Goal: Task Accomplishment & Management: Manage account settings

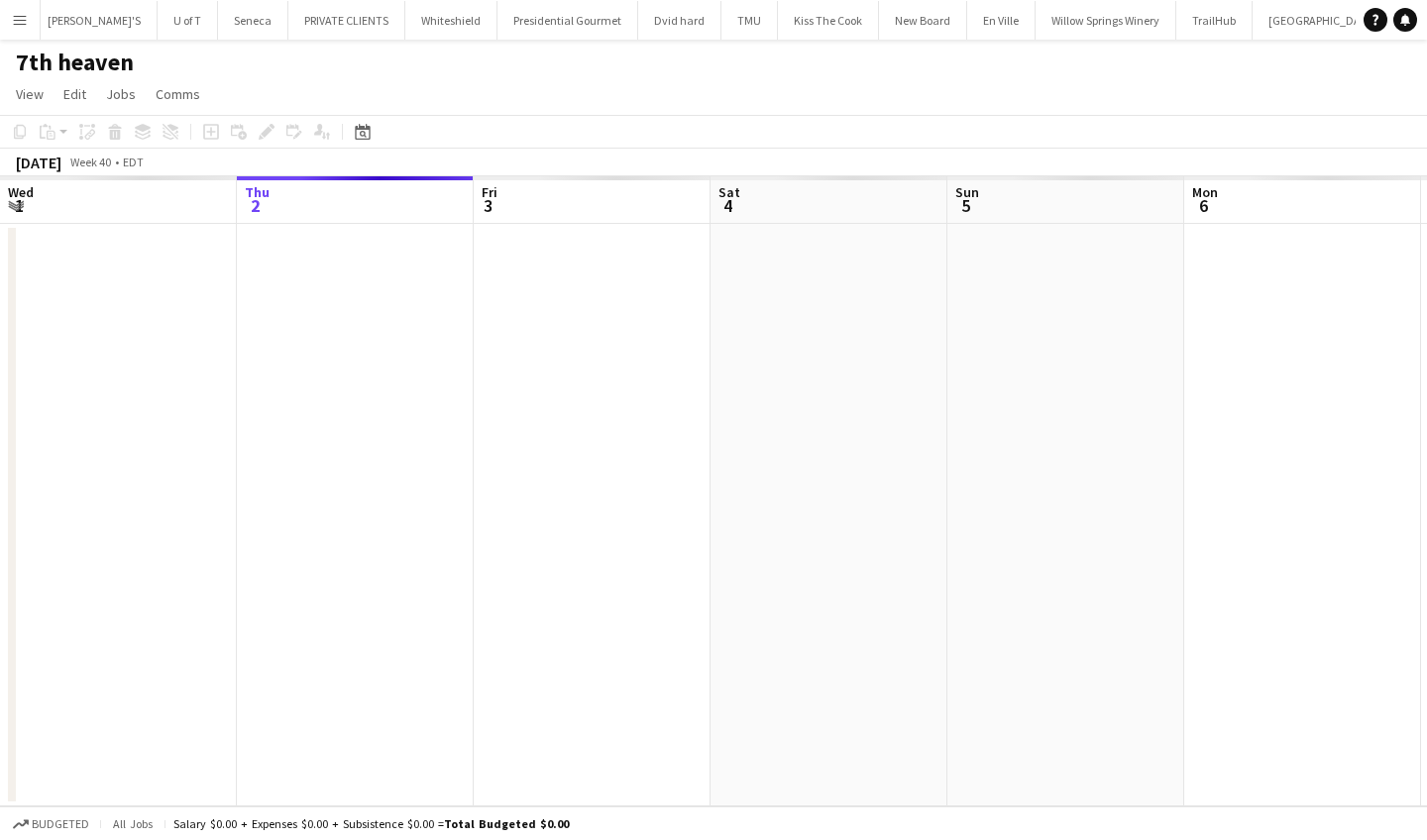
scroll to position [0, 498]
click at [20, 21] on app-icon "Menu" at bounding box center [20, 20] width 16 height 16
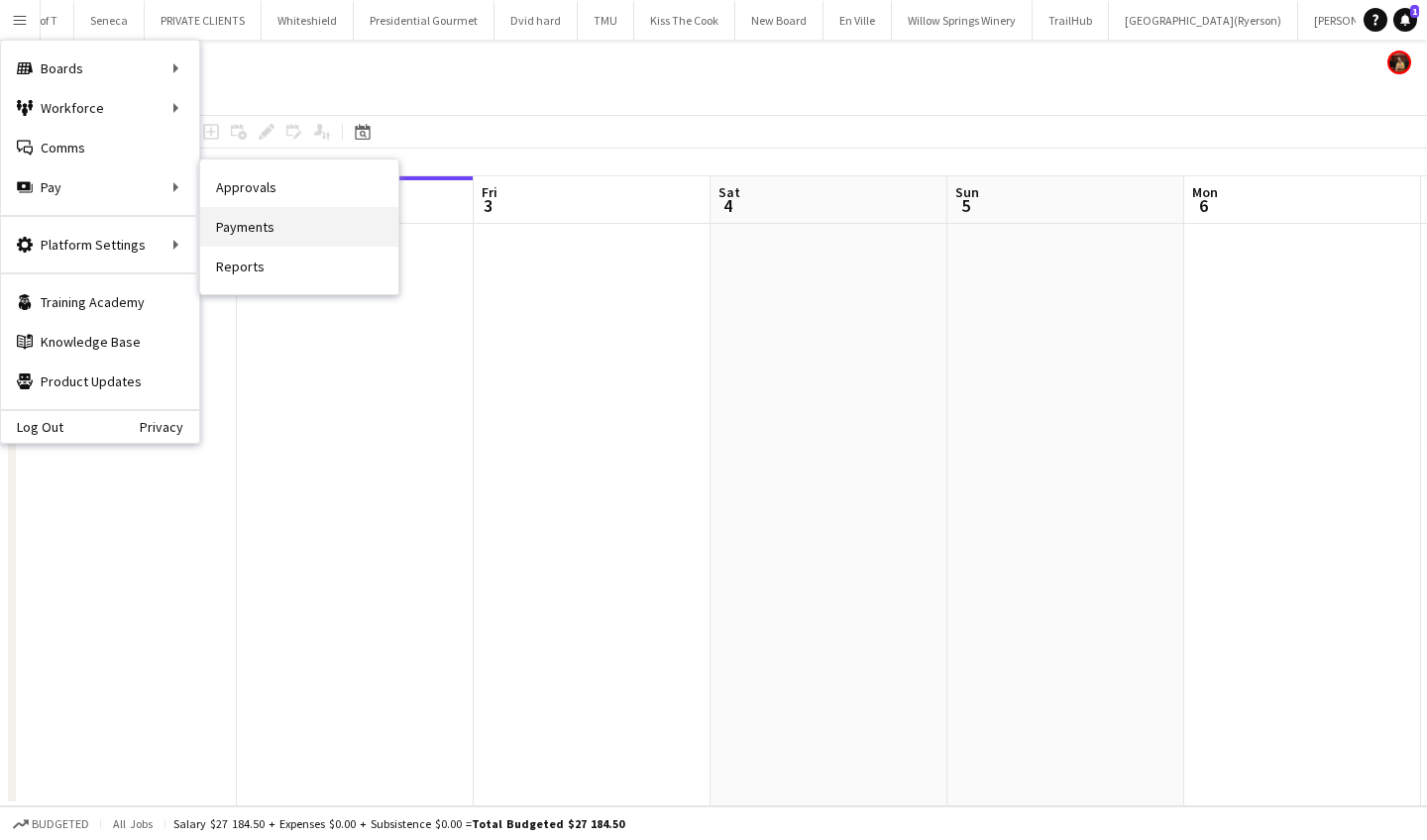
click at [308, 223] on link "Payments" at bounding box center [300, 227] width 199 height 40
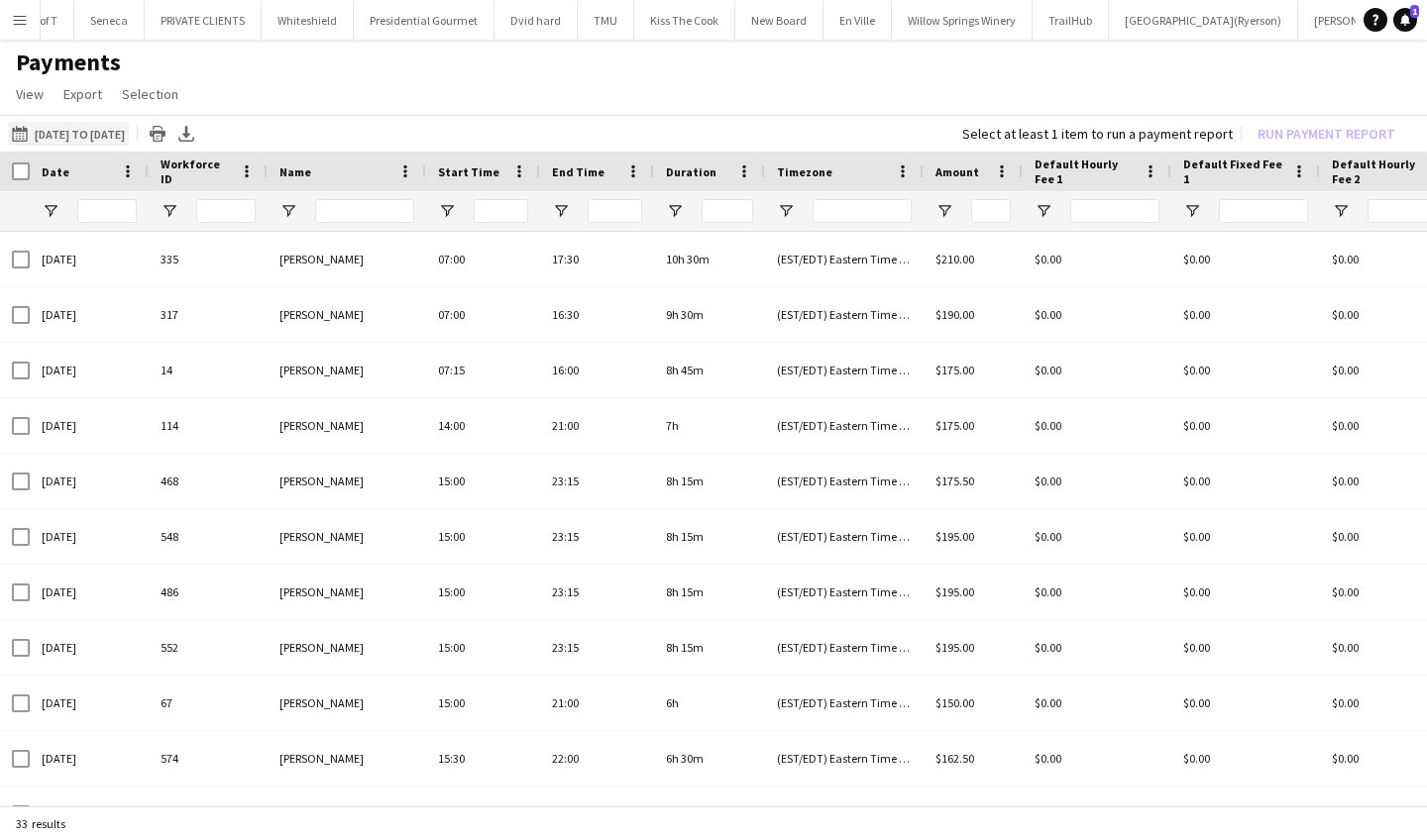
click at [20, 130] on app-icon "15-09-2025 to 01-10-2025" at bounding box center [23, 134] width 23 height 16
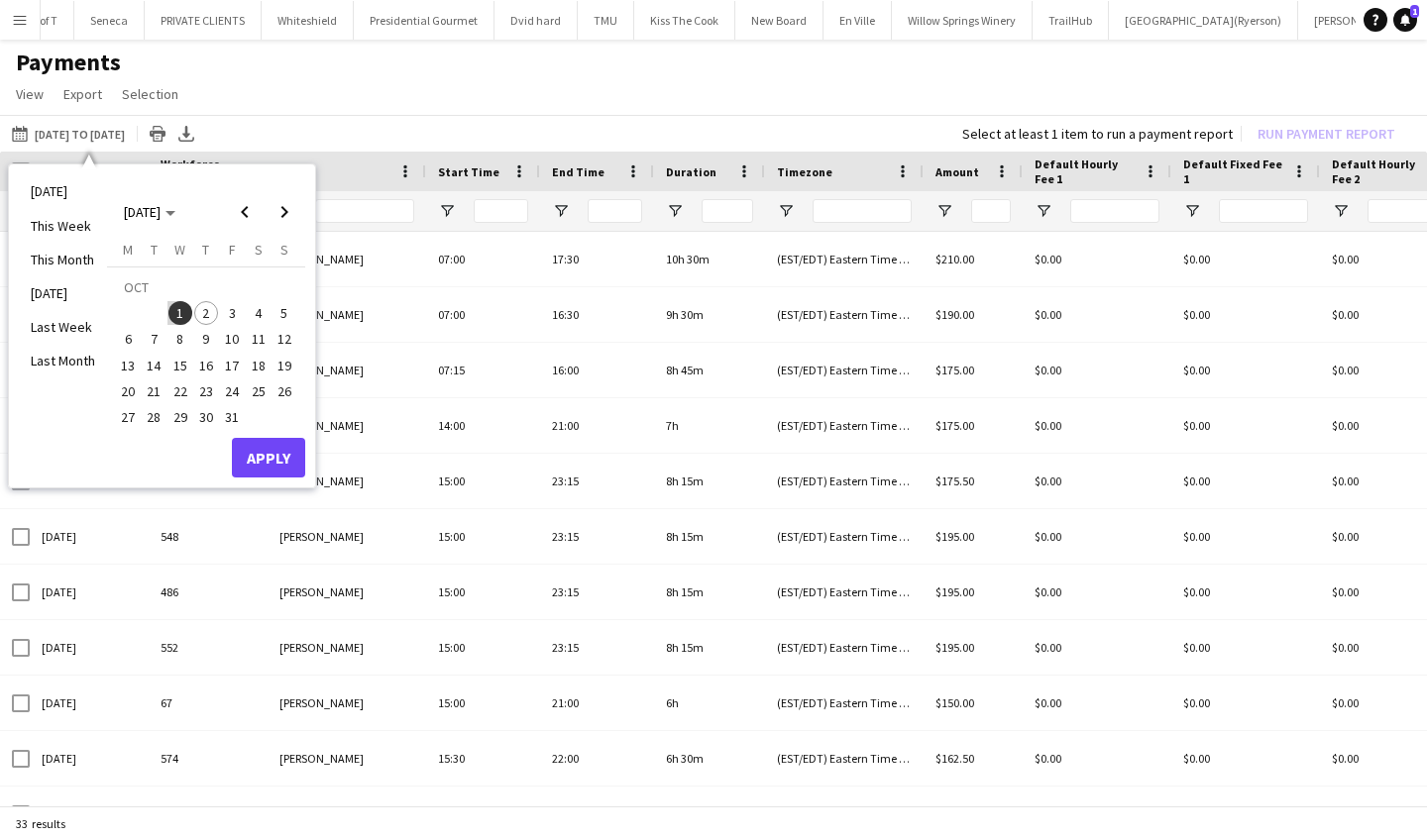
click at [204, 314] on span "2" at bounding box center [207, 313] width 24 height 24
click at [277, 452] on button "Apply" at bounding box center [268, 458] width 73 height 40
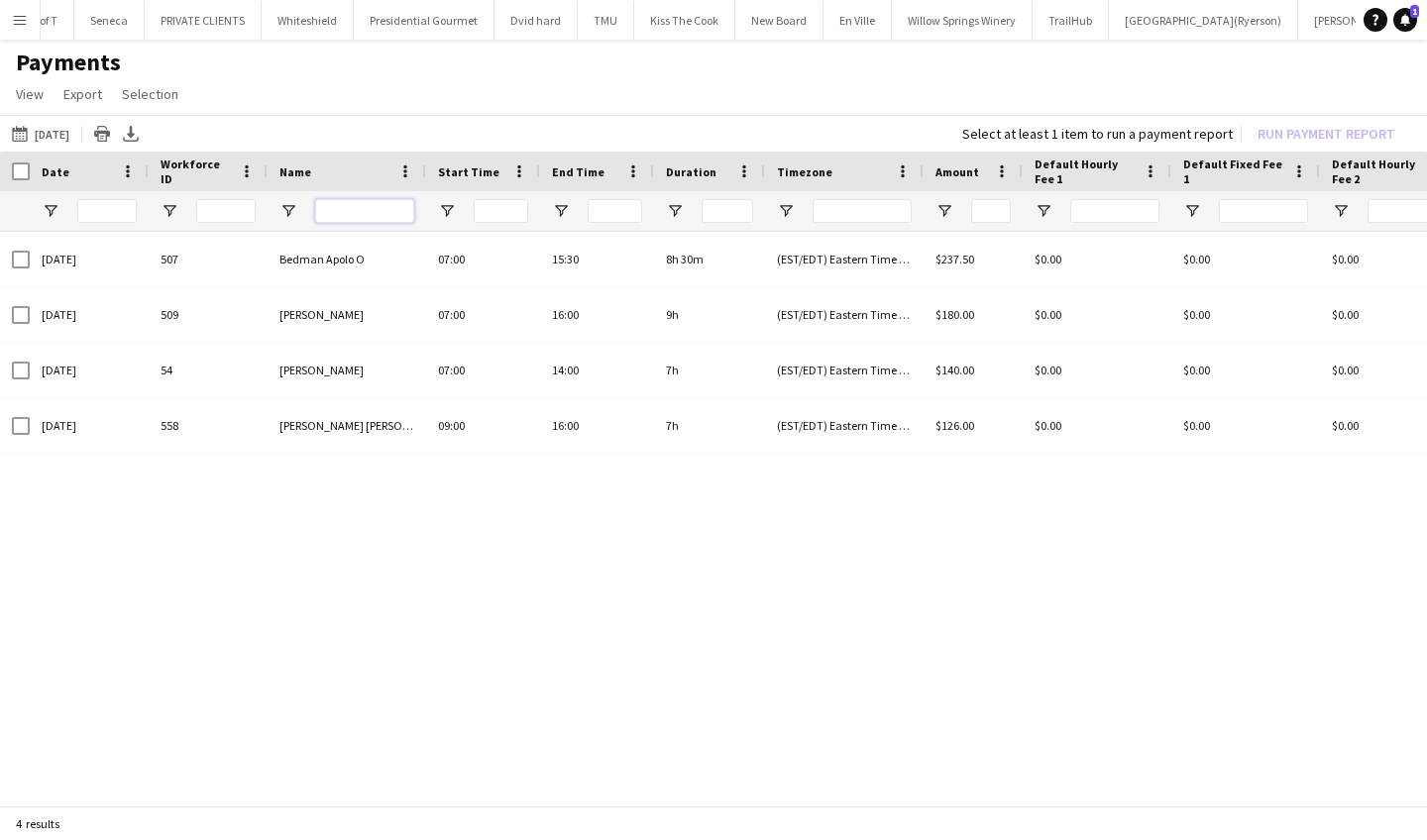
click at [365, 207] on input "Name Filter Input" at bounding box center [364, 211] width 99 height 24
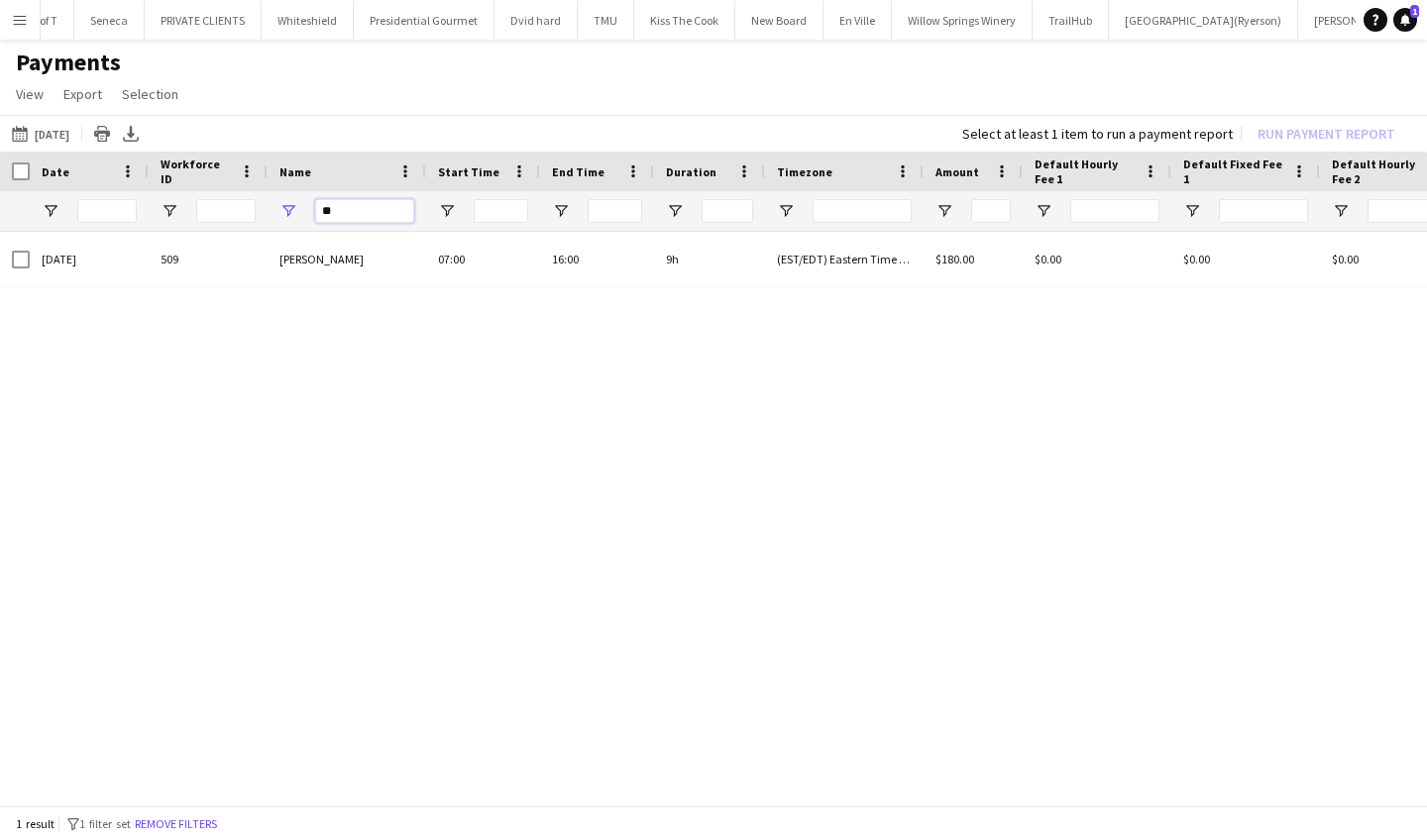
type input "*"
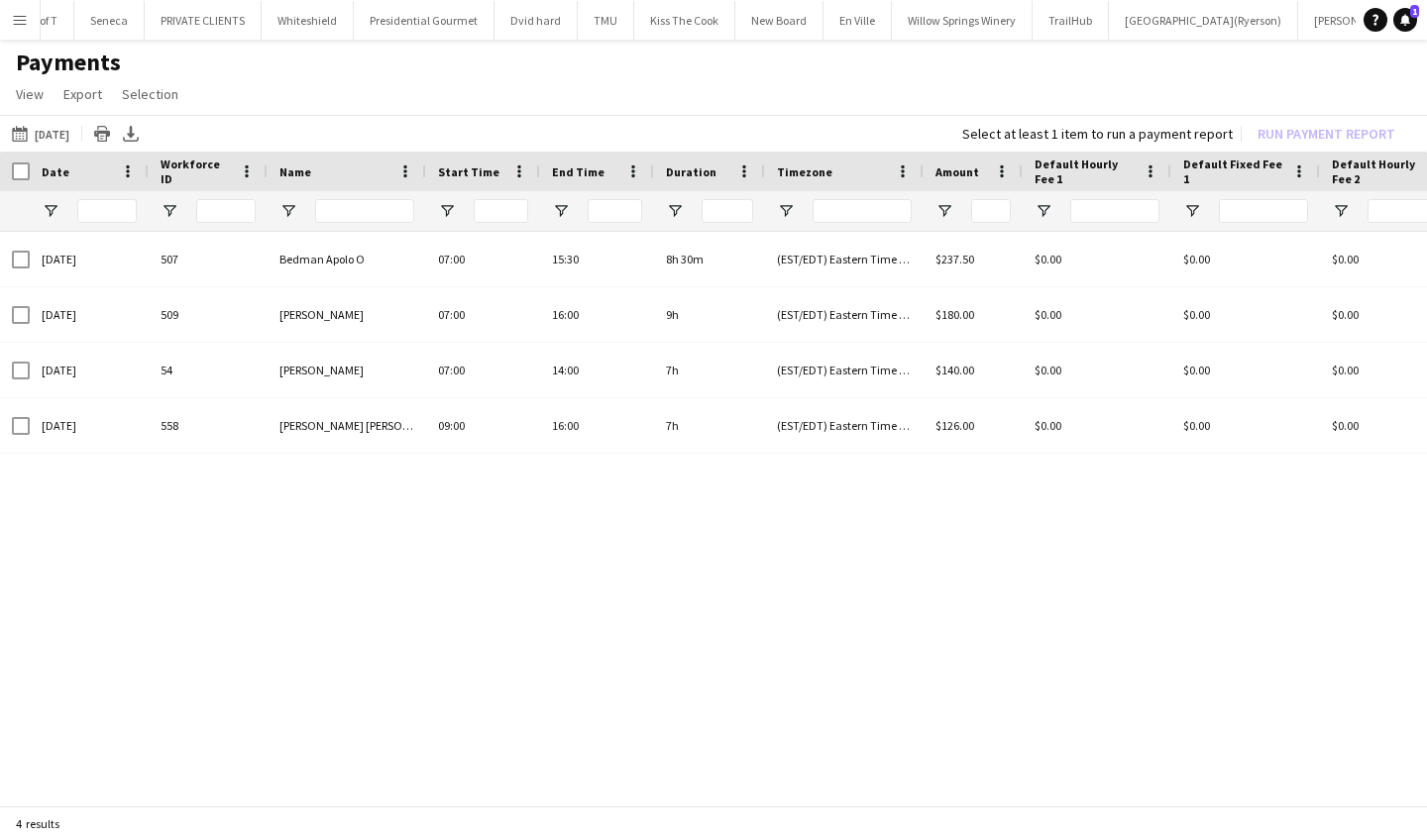
click at [12, 18] on app-icon "Menu" at bounding box center [20, 20] width 16 height 16
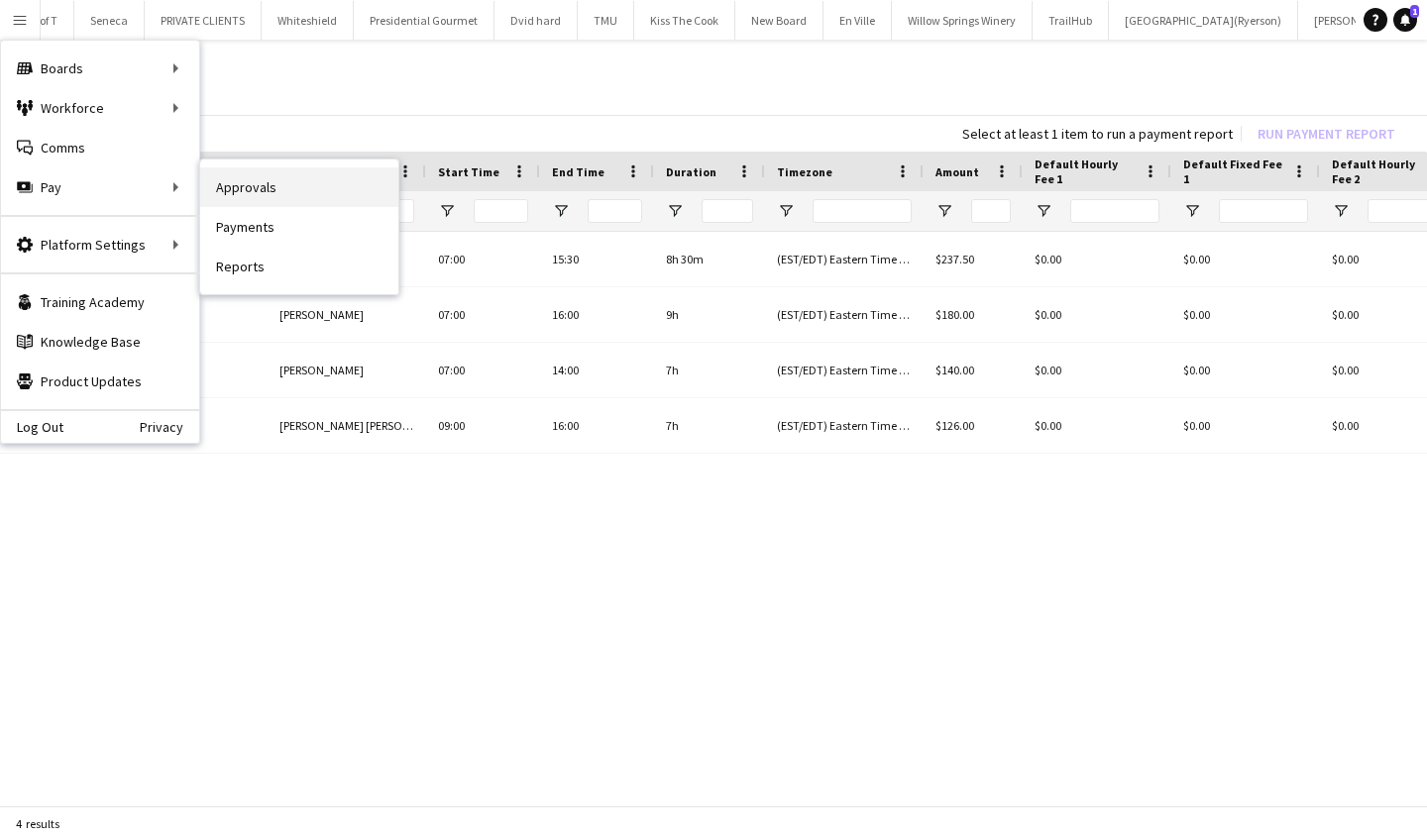
click at [312, 180] on link "Approvals" at bounding box center [300, 188] width 199 height 40
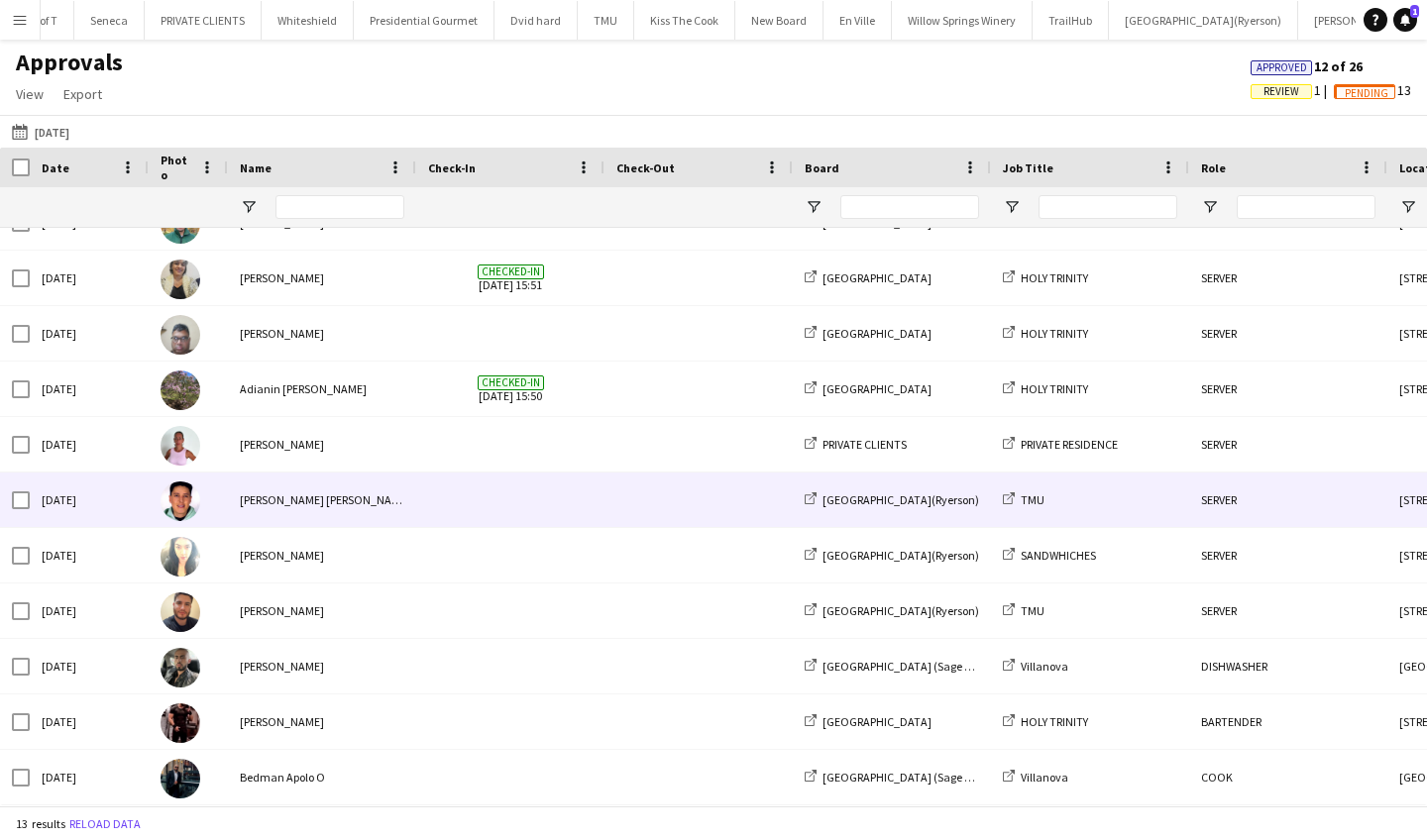
scroll to position [144, 0]
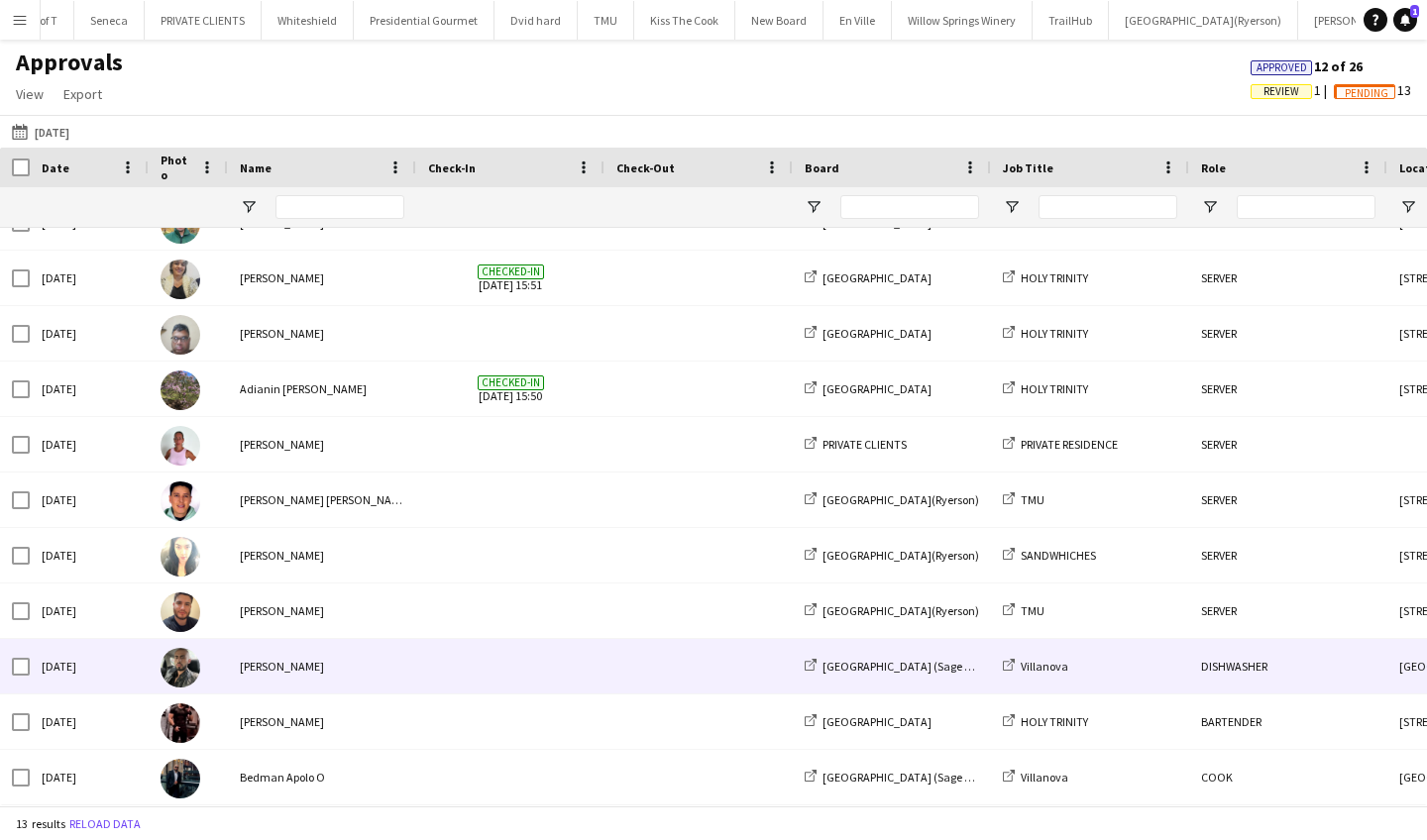
click at [334, 654] on div "Kevin Gomez" at bounding box center [322, 666] width 189 height 55
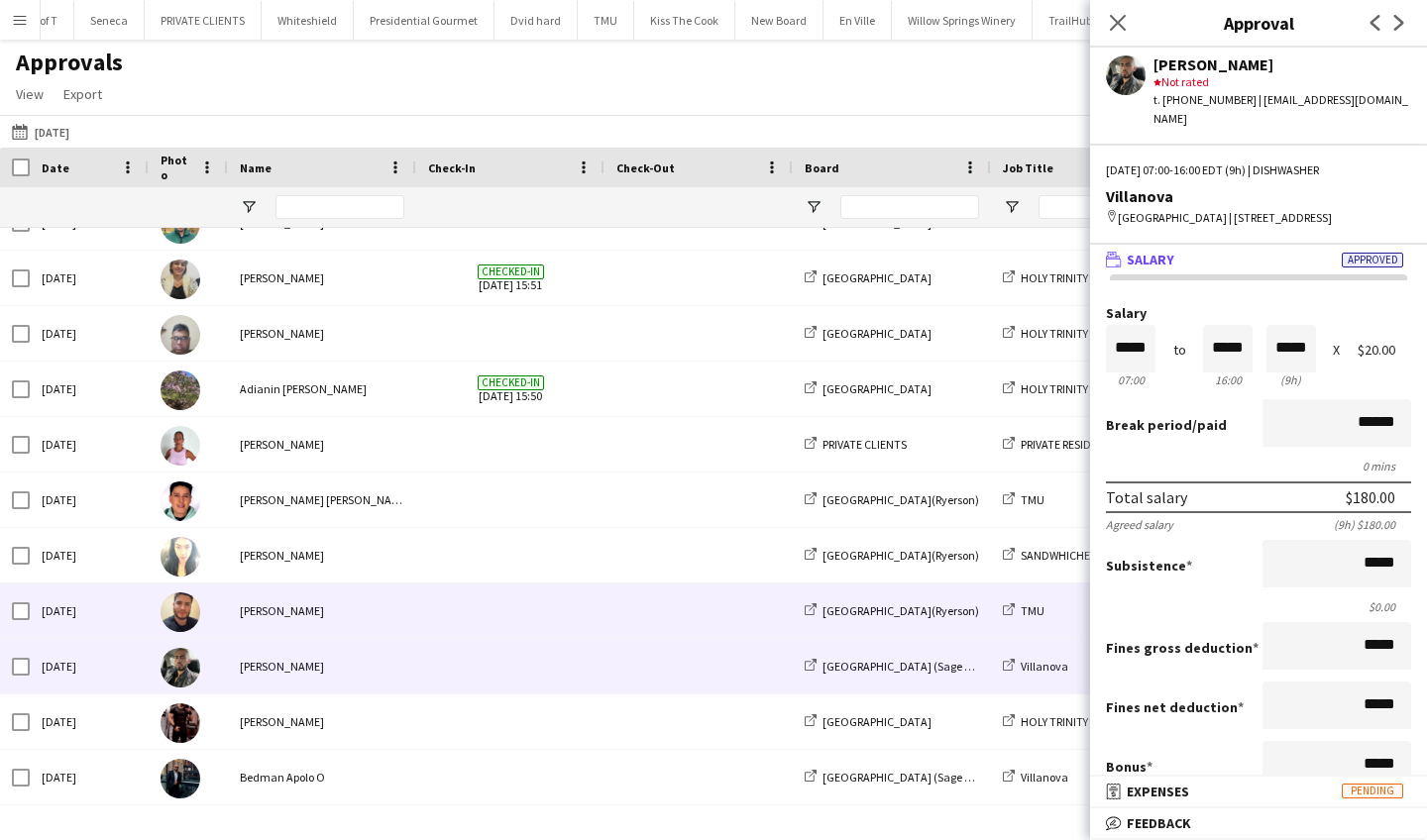
click at [343, 607] on div "Danny Garrido" at bounding box center [322, 611] width 189 height 55
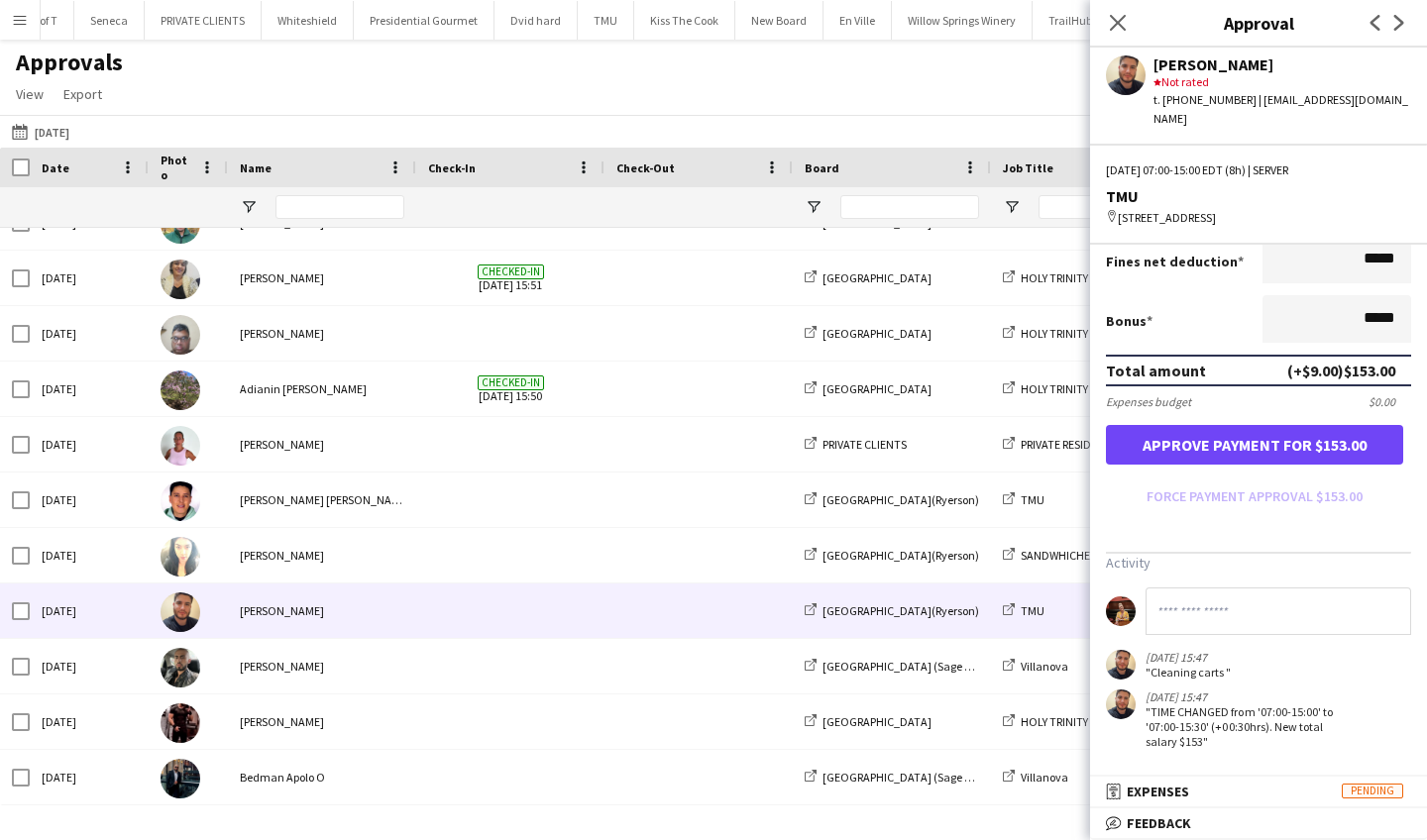
scroll to position [455, 0]
click at [1215, 448] on button "Approve payment for $153.00" at bounding box center [1254, 445] width 297 height 40
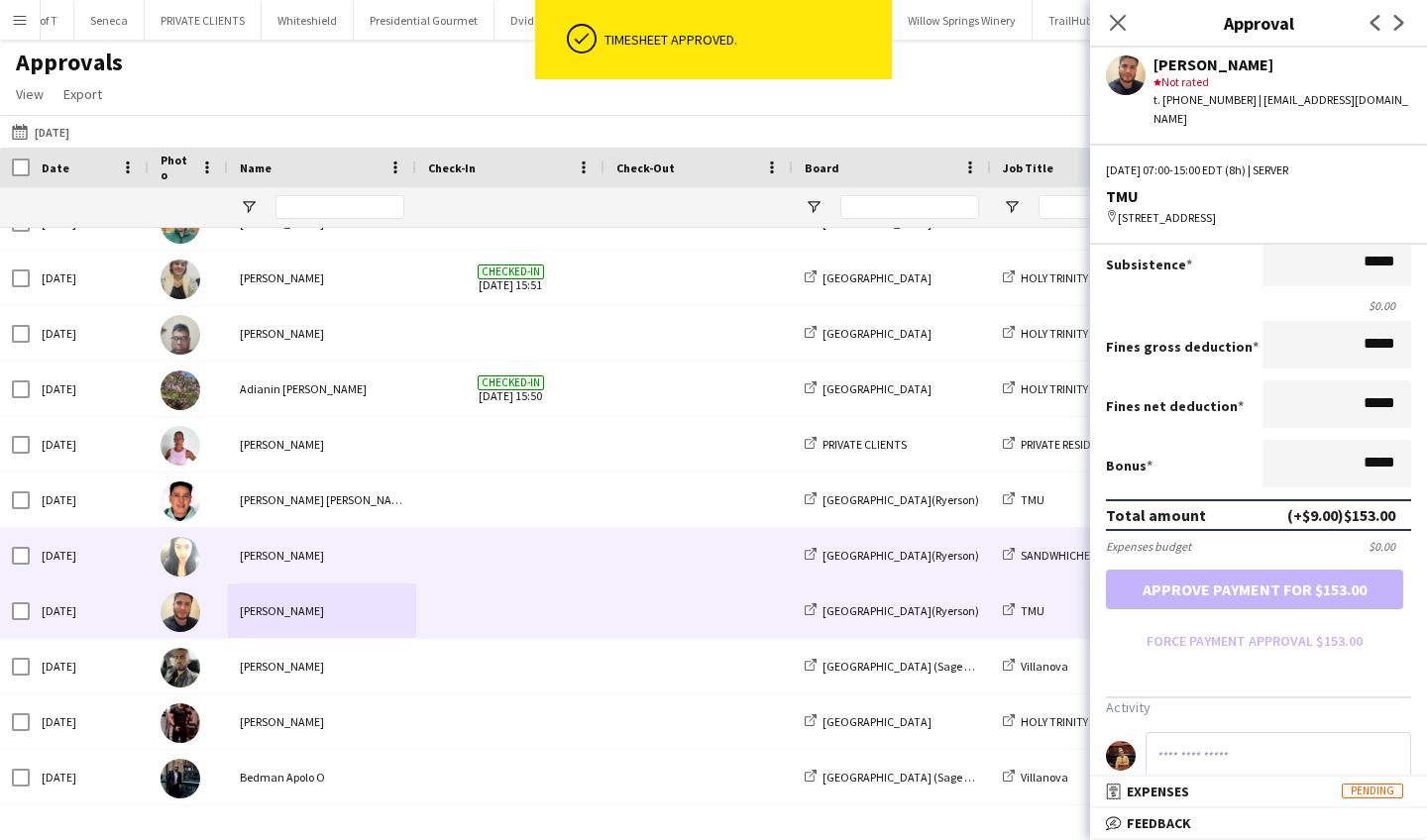
click at [317, 557] on div "Betty Vera" at bounding box center [322, 555] width 189 height 55
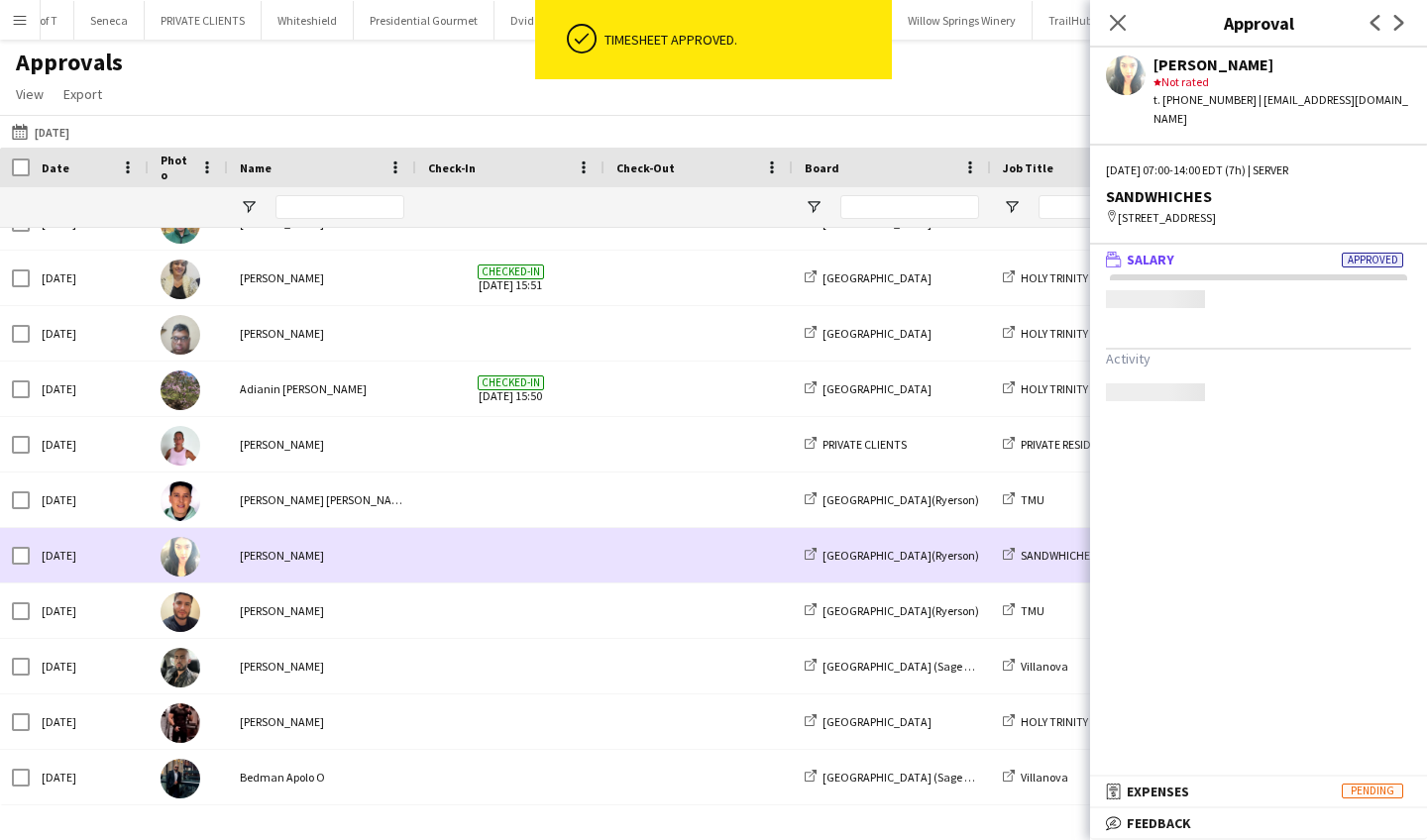
scroll to position [0, 0]
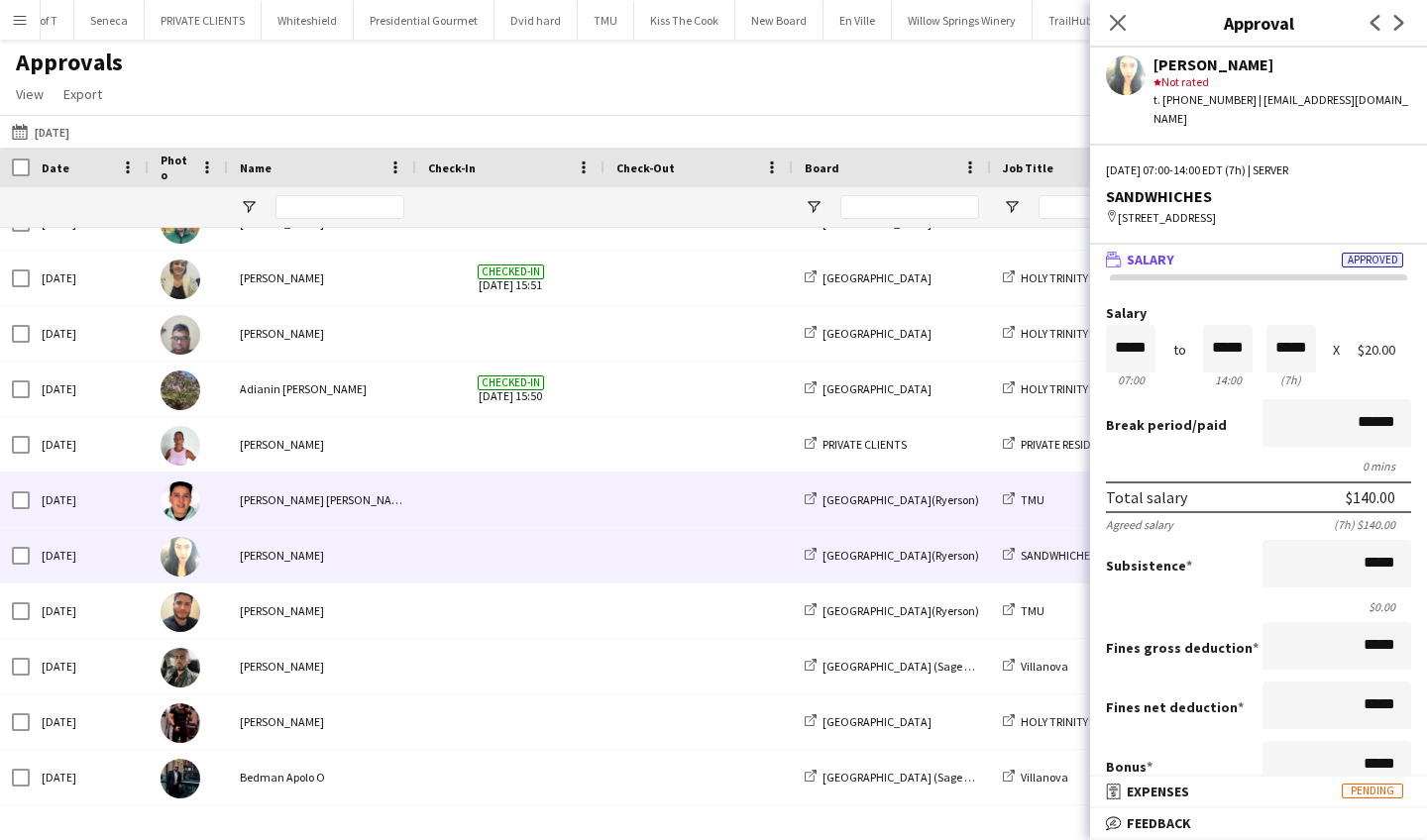
click at [320, 501] on div "Rodolfo Sebastián López" at bounding box center [322, 499] width 189 height 55
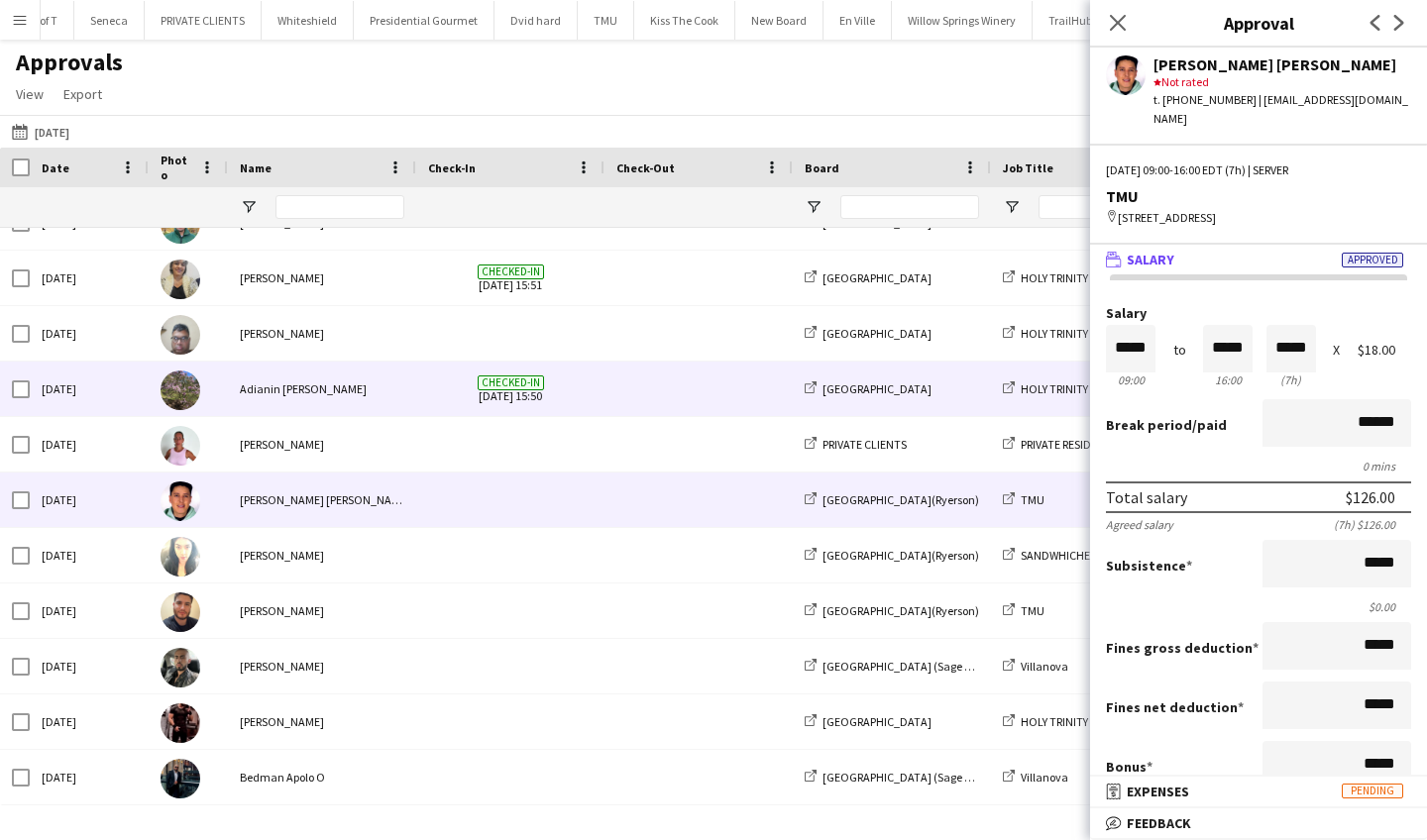
click at [370, 400] on div "Adianin Leon" at bounding box center [322, 388] width 189 height 55
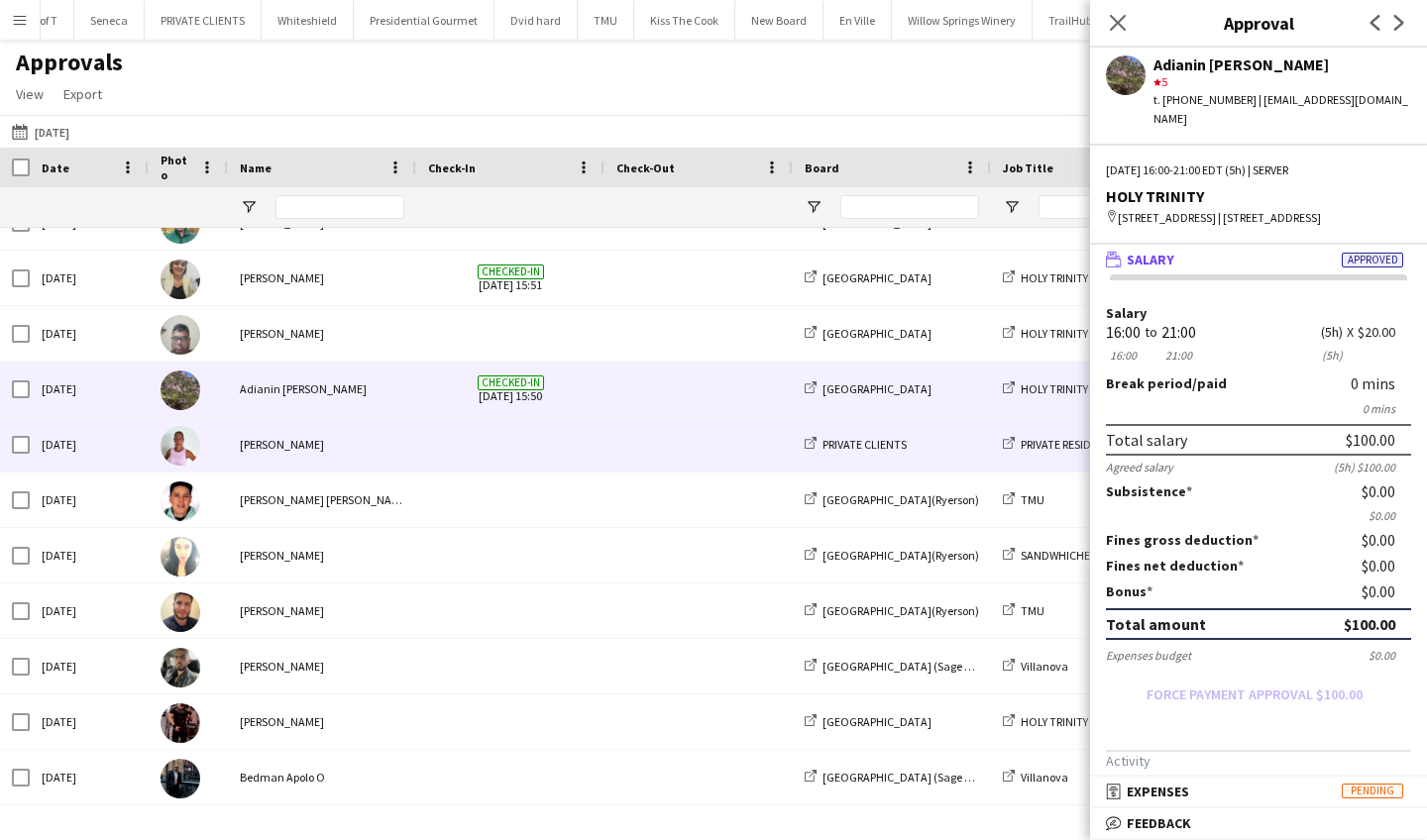
click at [347, 448] on div "[PERSON_NAME]" at bounding box center [322, 444] width 189 height 55
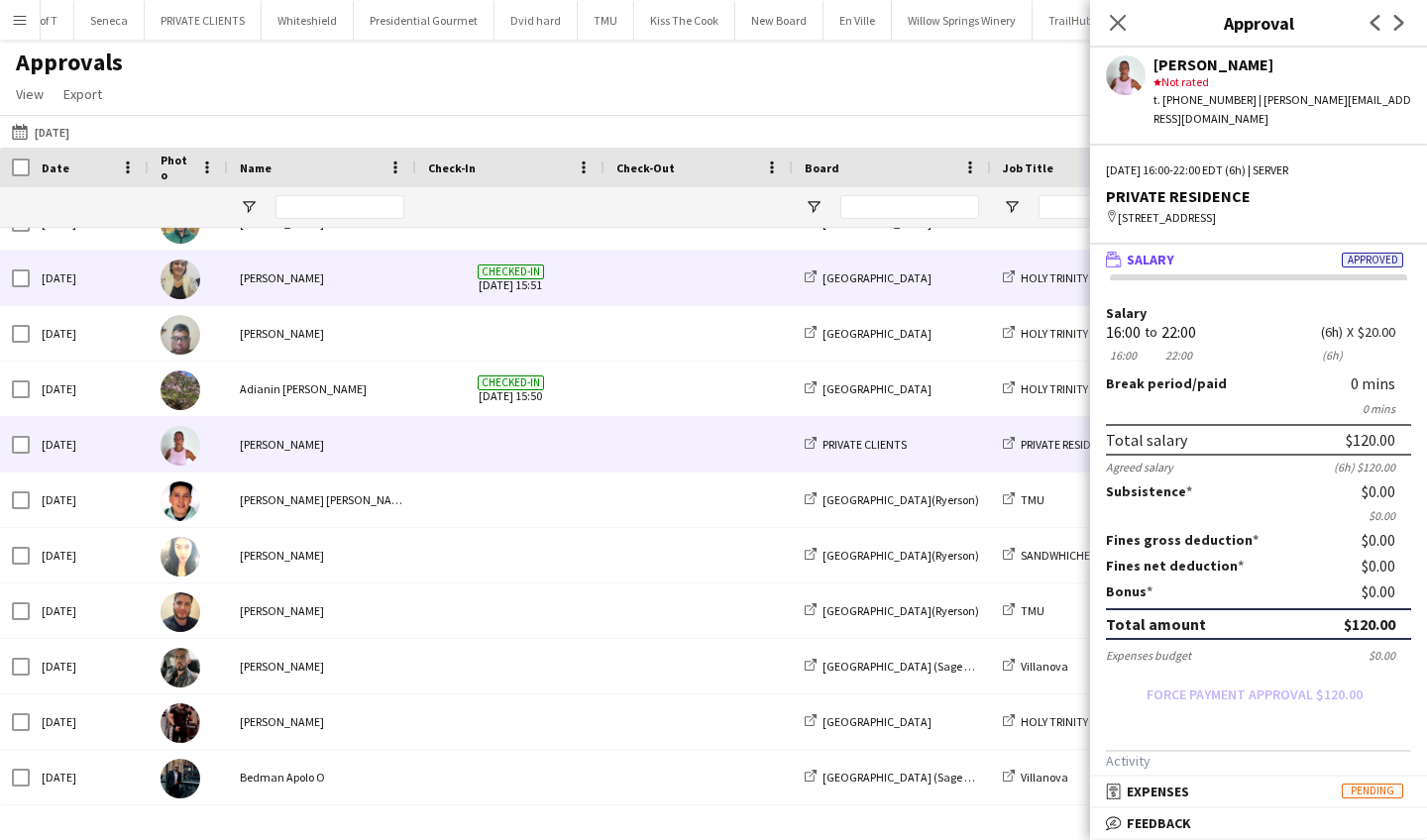
scroll to position [144, 0]
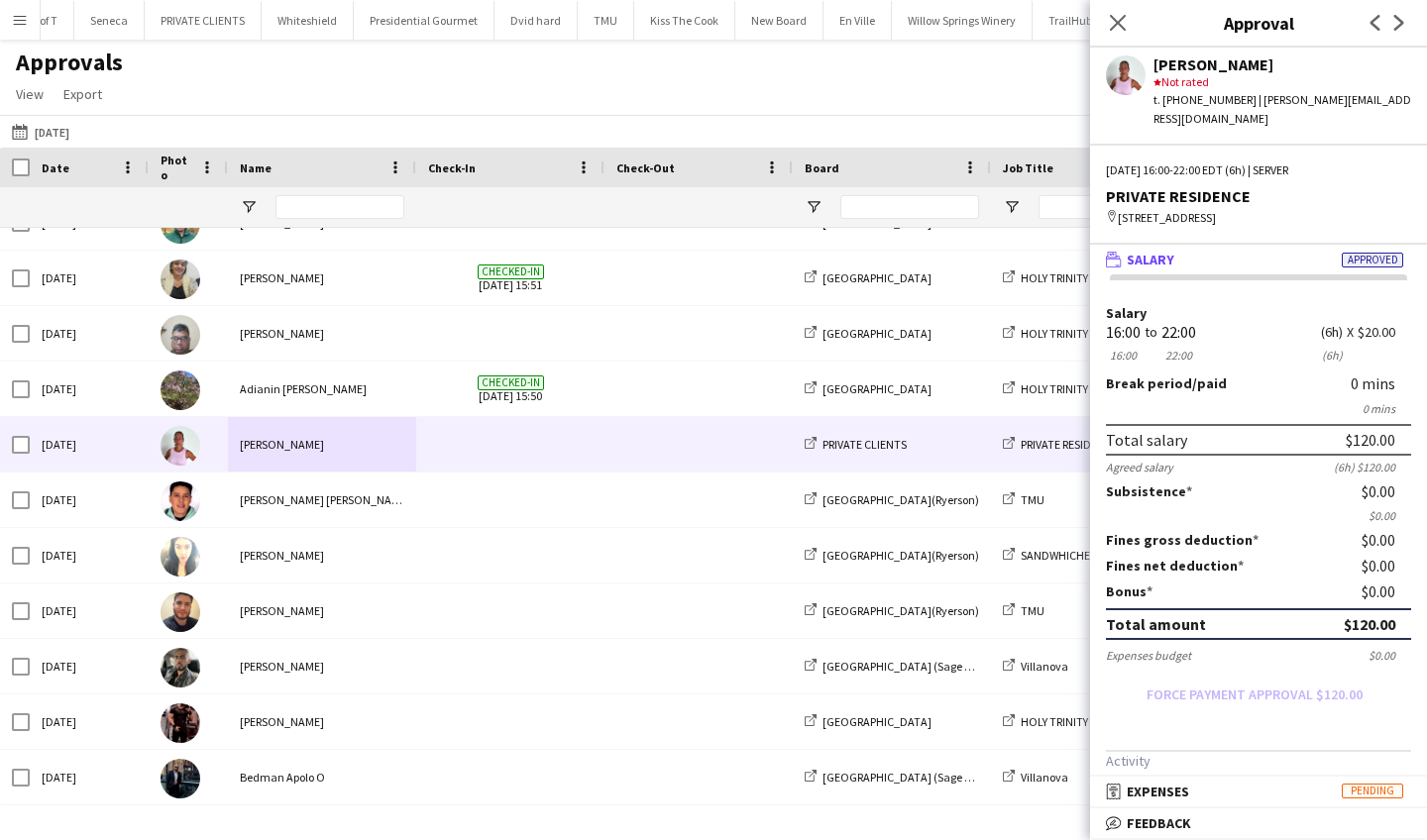
click at [16, 17] on app-icon "Menu" at bounding box center [20, 20] width 16 height 16
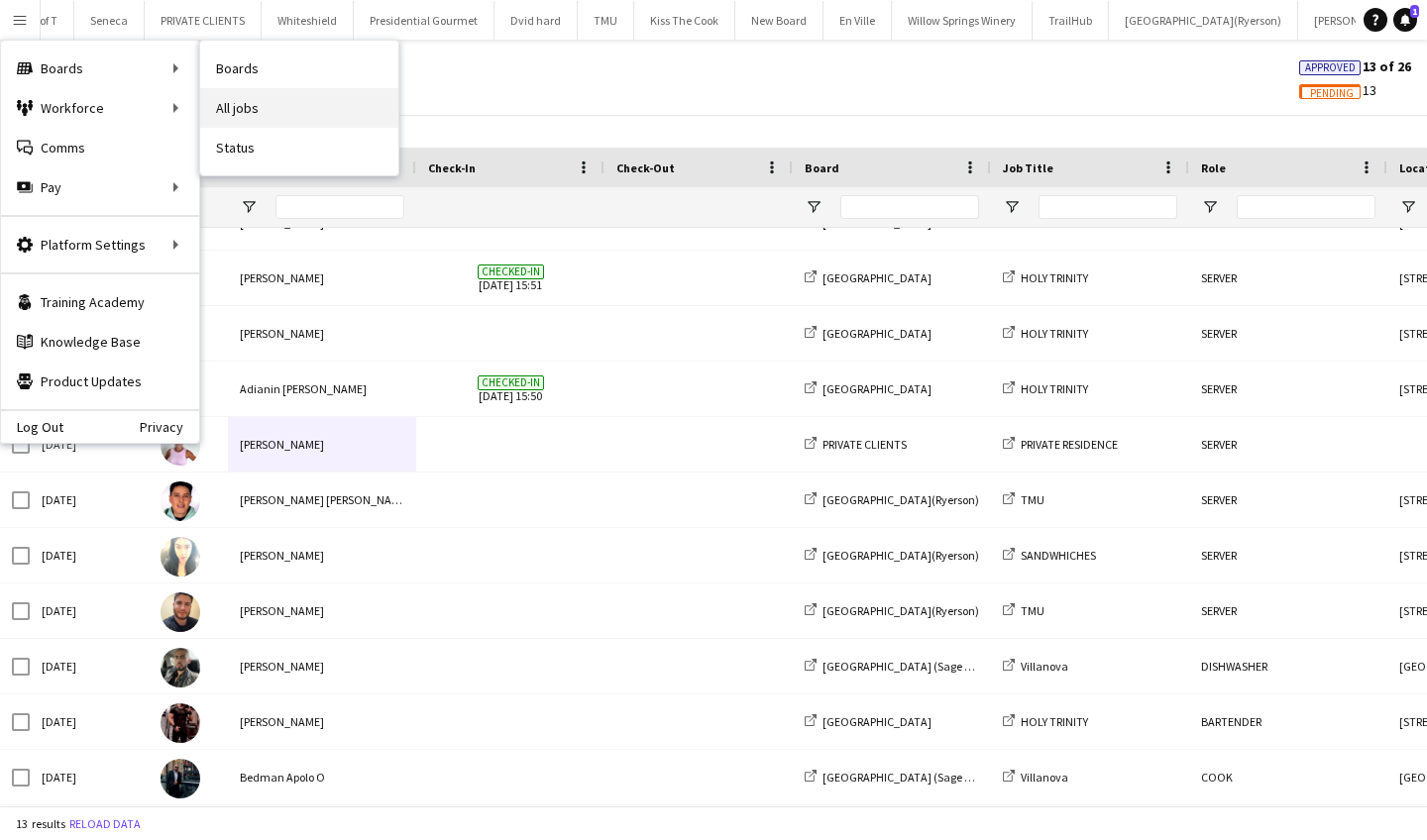
click at [300, 119] on link "All jobs" at bounding box center [300, 108] width 199 height 40
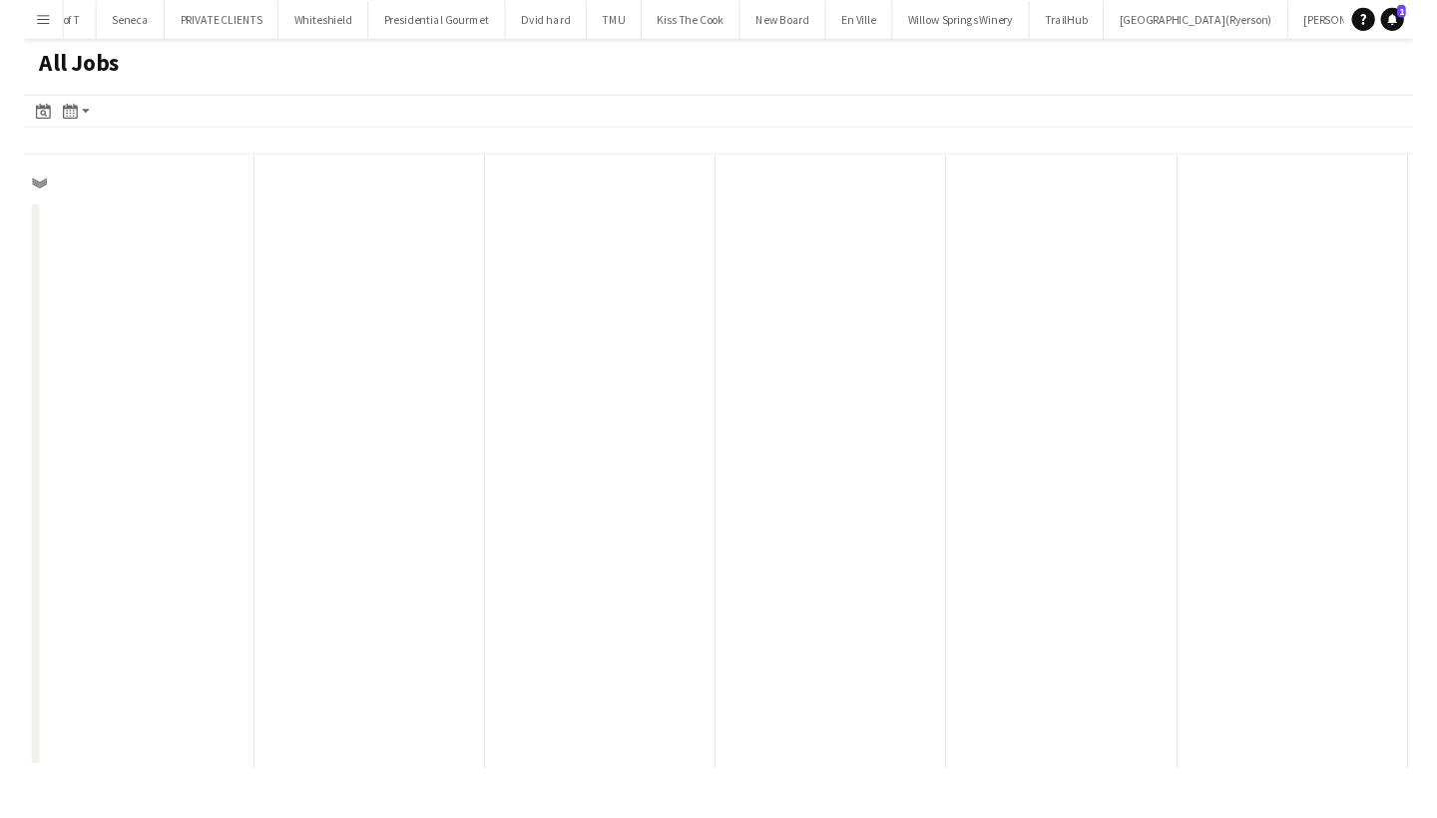
scroll to position [0, 477]
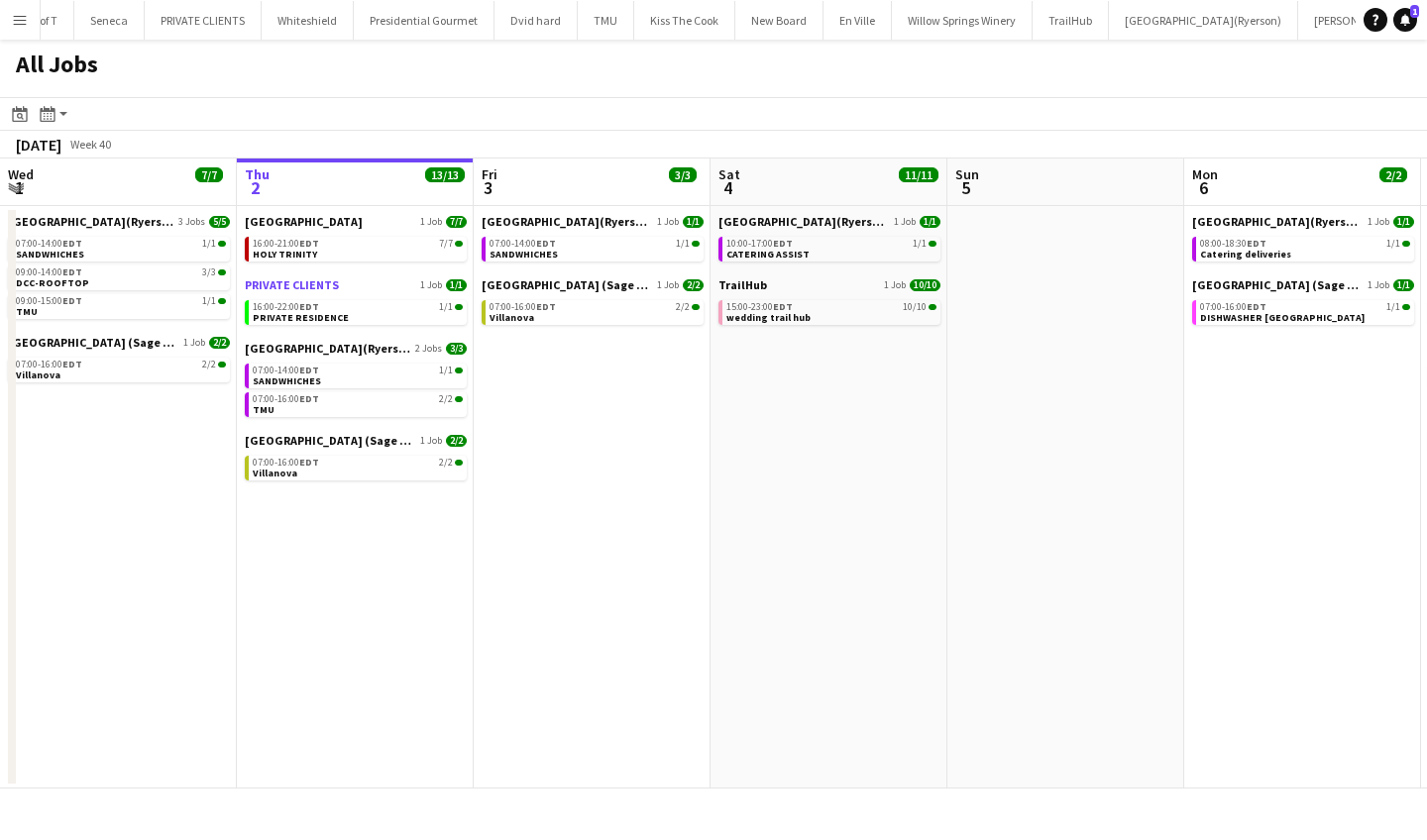
click at [391, 285] on link "PRIVATE CLIENTS 1 Job 1/1" at bounding box center [356, 284] width 222 height 15
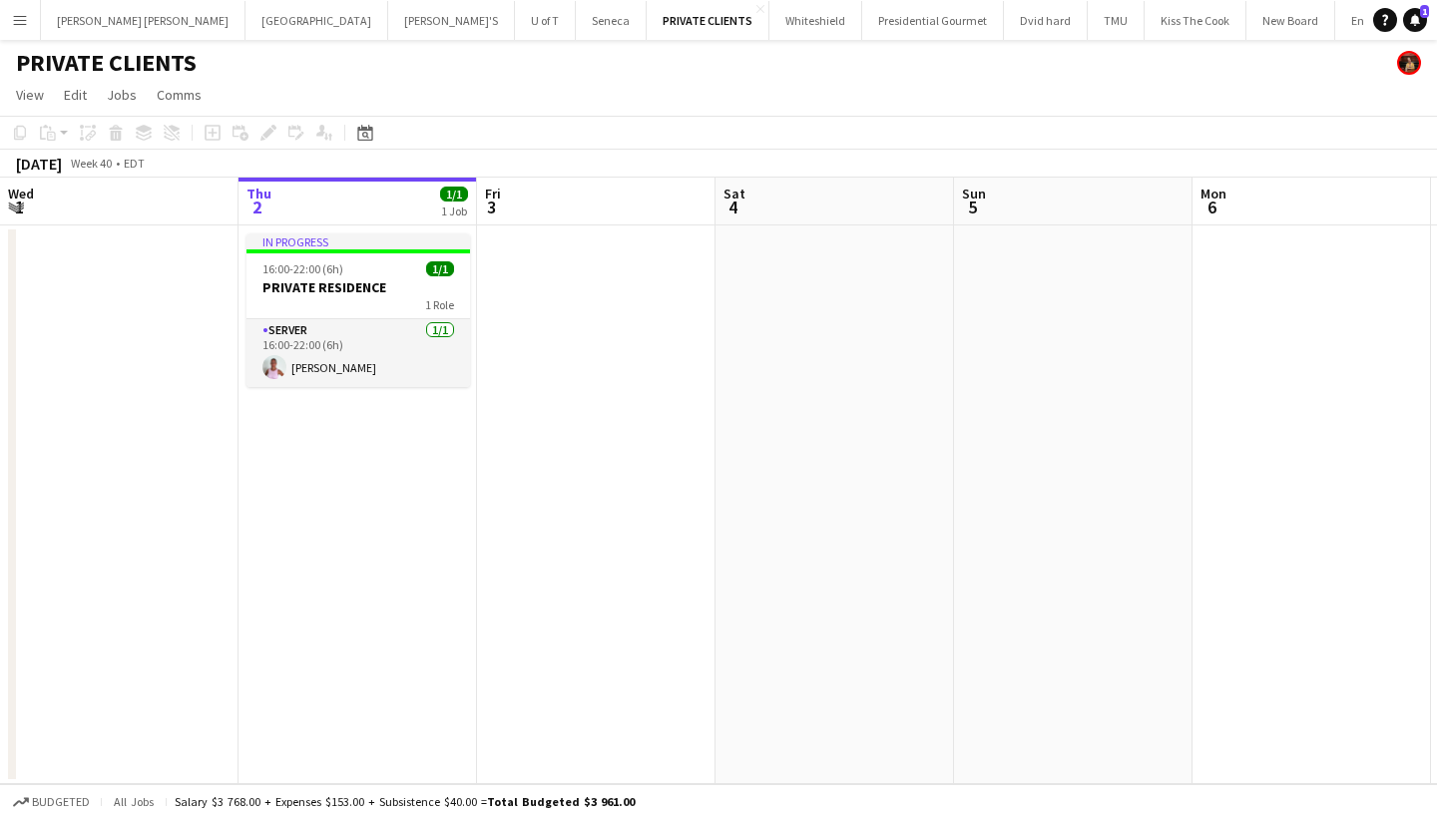
click at [352, 220] on app-board-header-date "Thu 2 1/1 1 Job" at bounding box center [357, 202] width 238 height 48
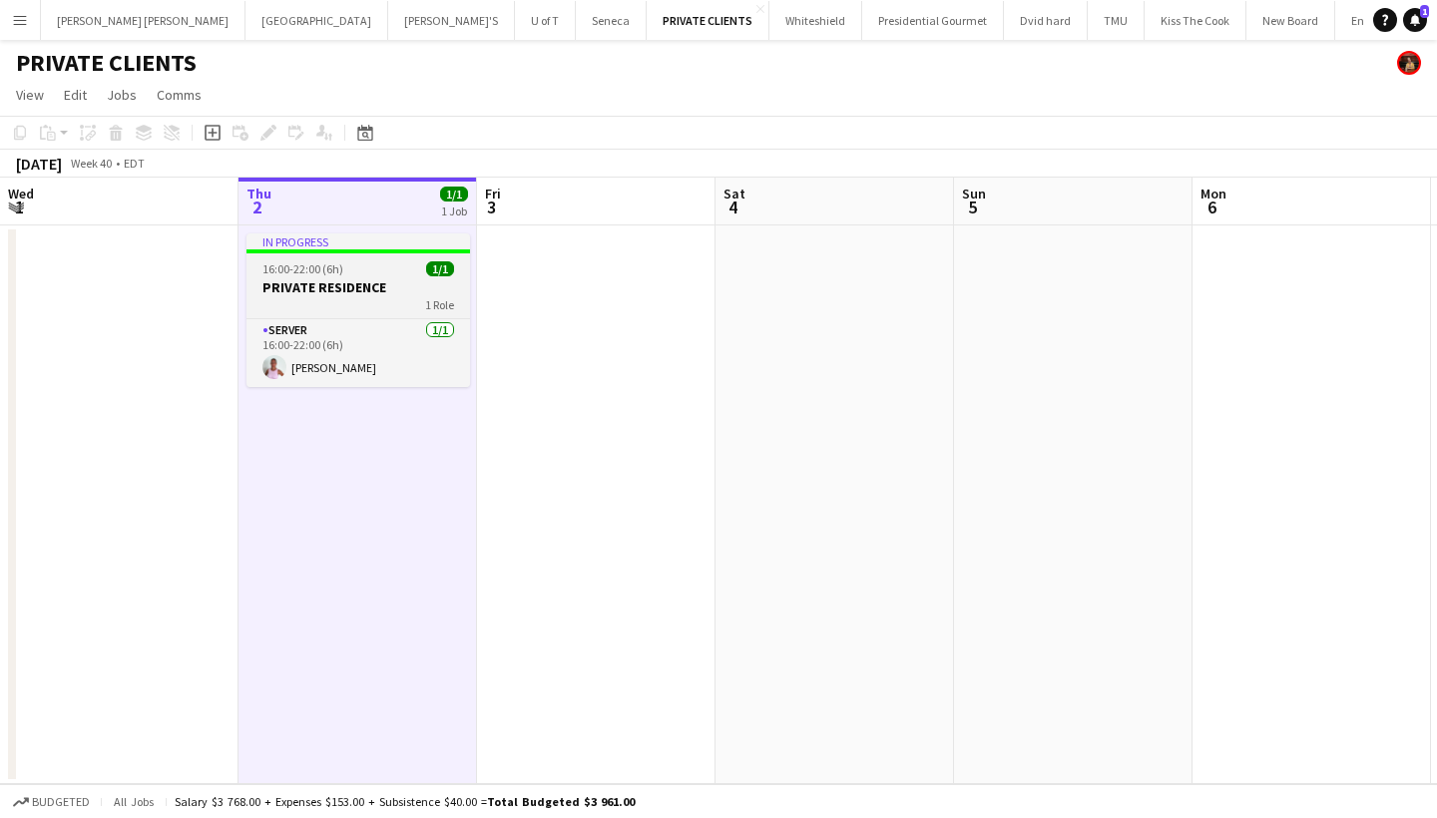
click at [312, 296] on div "1 Role" at bounding box center [358, 304] width 224 height 16
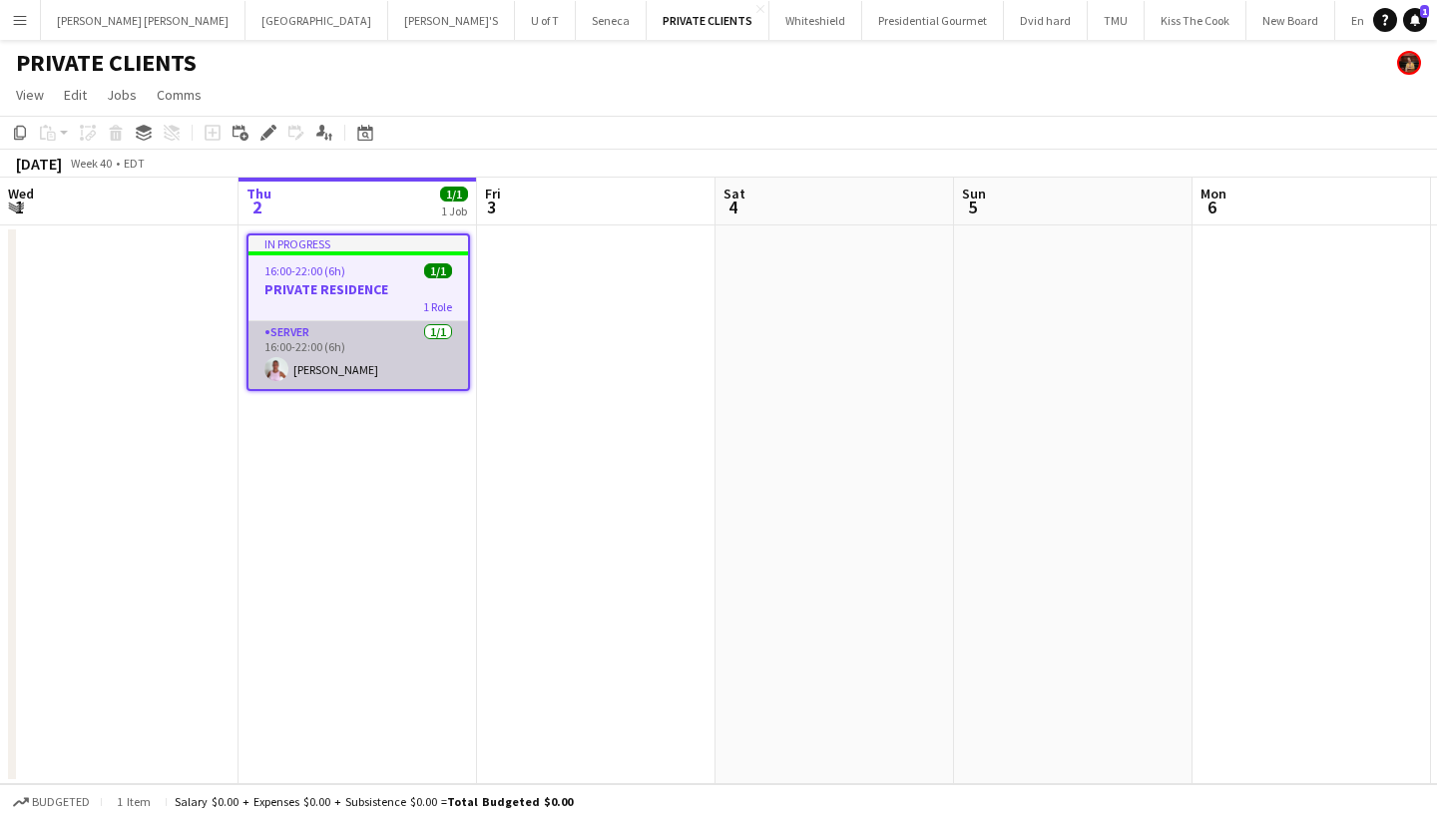
click at [278, 343] on app-card-role "SERVER [DATE] 16:00-22:00 (6h) [PERSON_NAME]" at bounding box center [358, 355] width 220 height 68
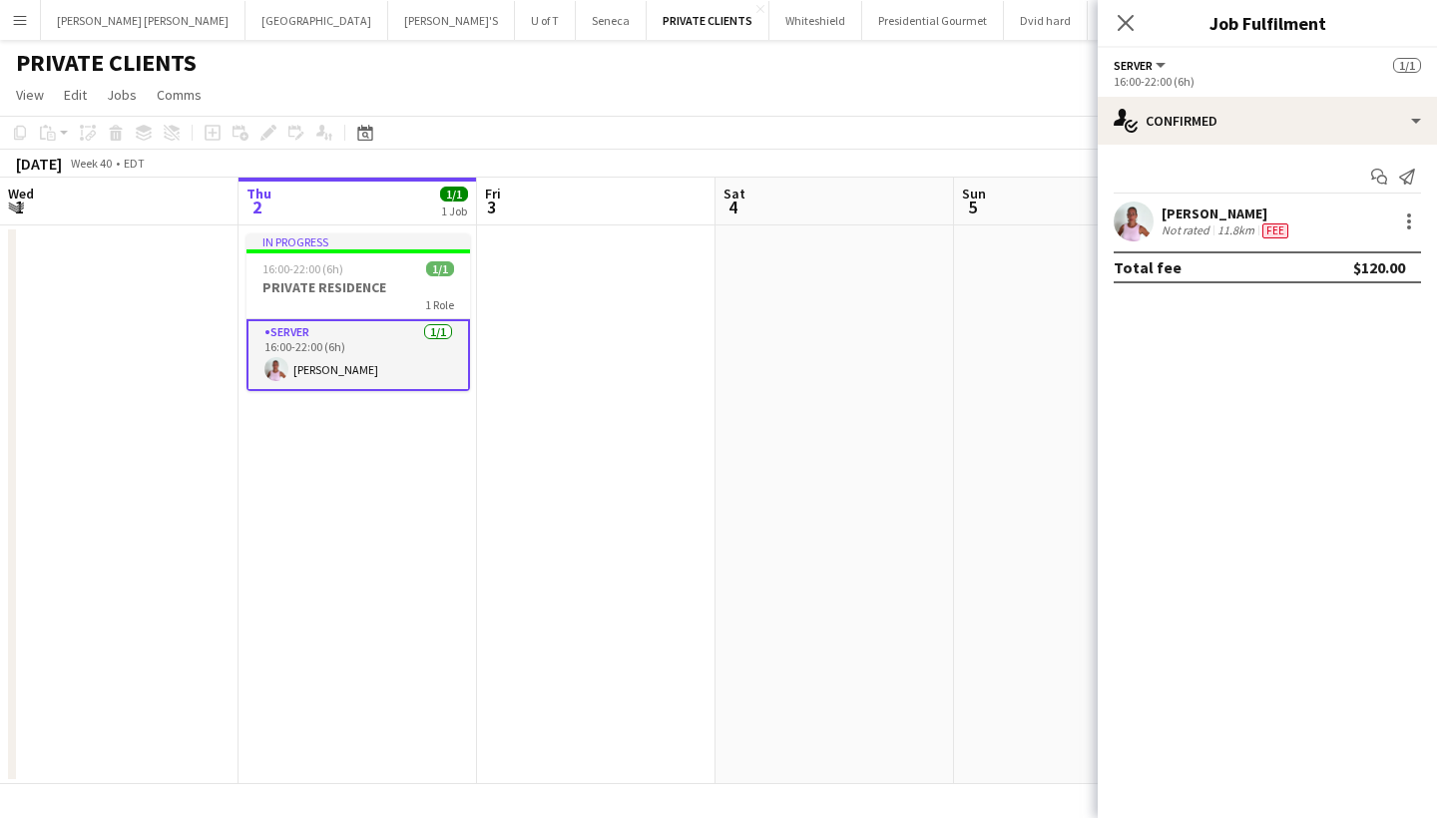
click at [1156, 65] on button "SERVER" at bounding box center [1141, 65] width 55 height 15
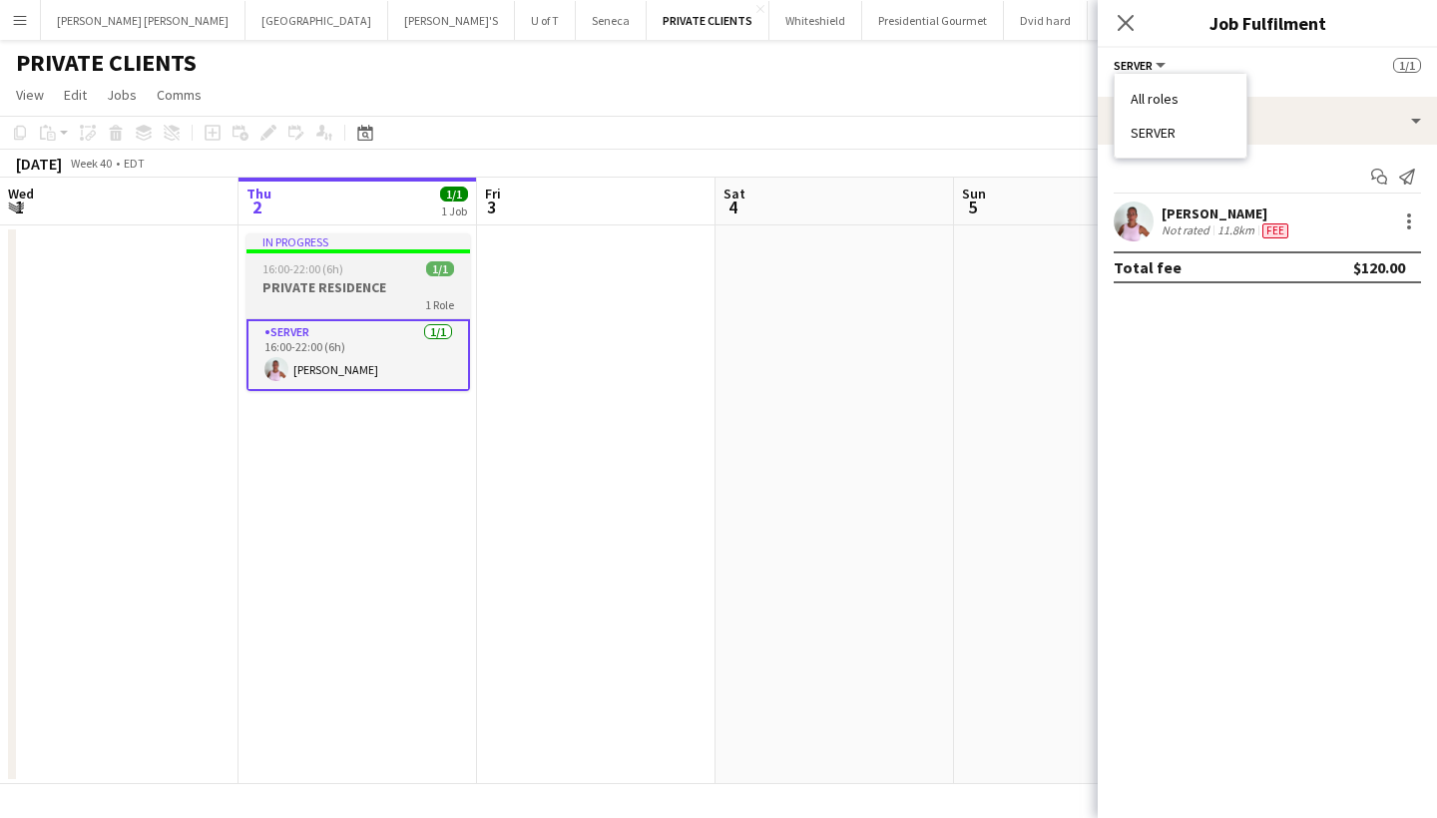
click at [366, 272] on div "16:00-22:00 (6h) 1/1" at bounding box center [358, 268] width 224 height 15
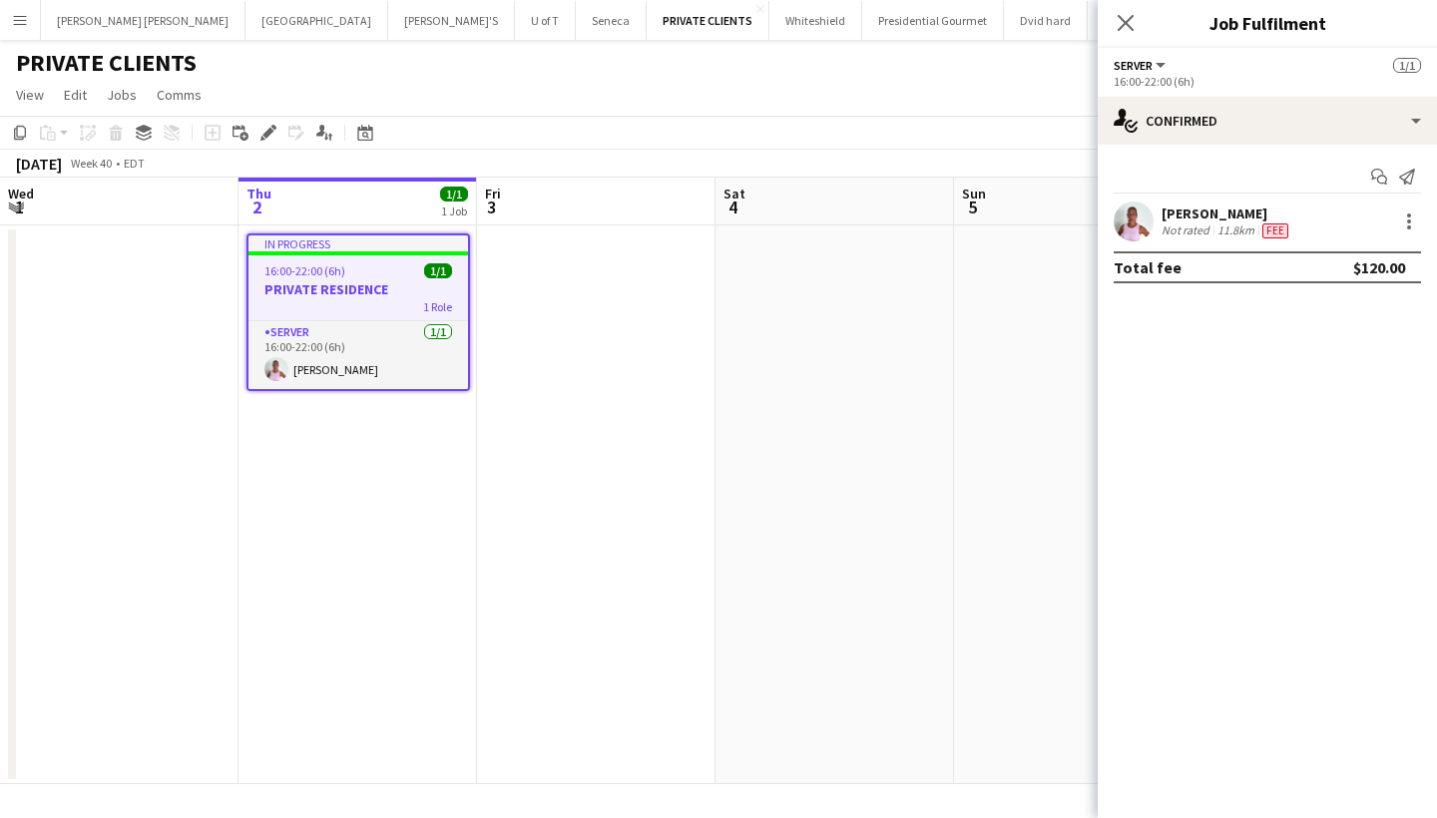
click at [321, 202] on app-board-header-date "Thu 2 1/1 1 Job" at bounding box center [357, 202] width 238 height 48
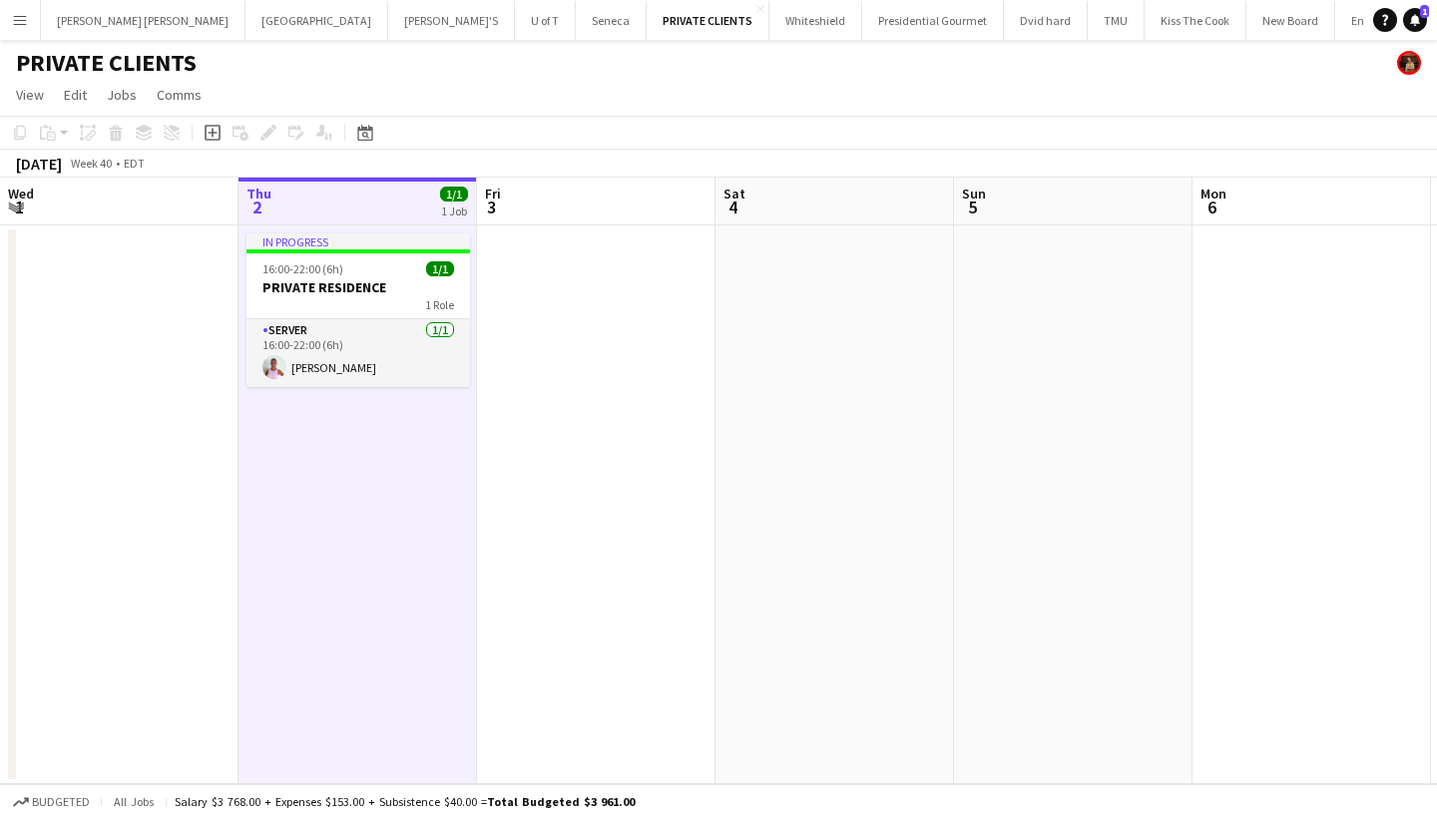
click at [321, 202] on app-board-header-date "Thu 2 1/1 1 Job" at bounding box center [357, 202] width 238 height 48
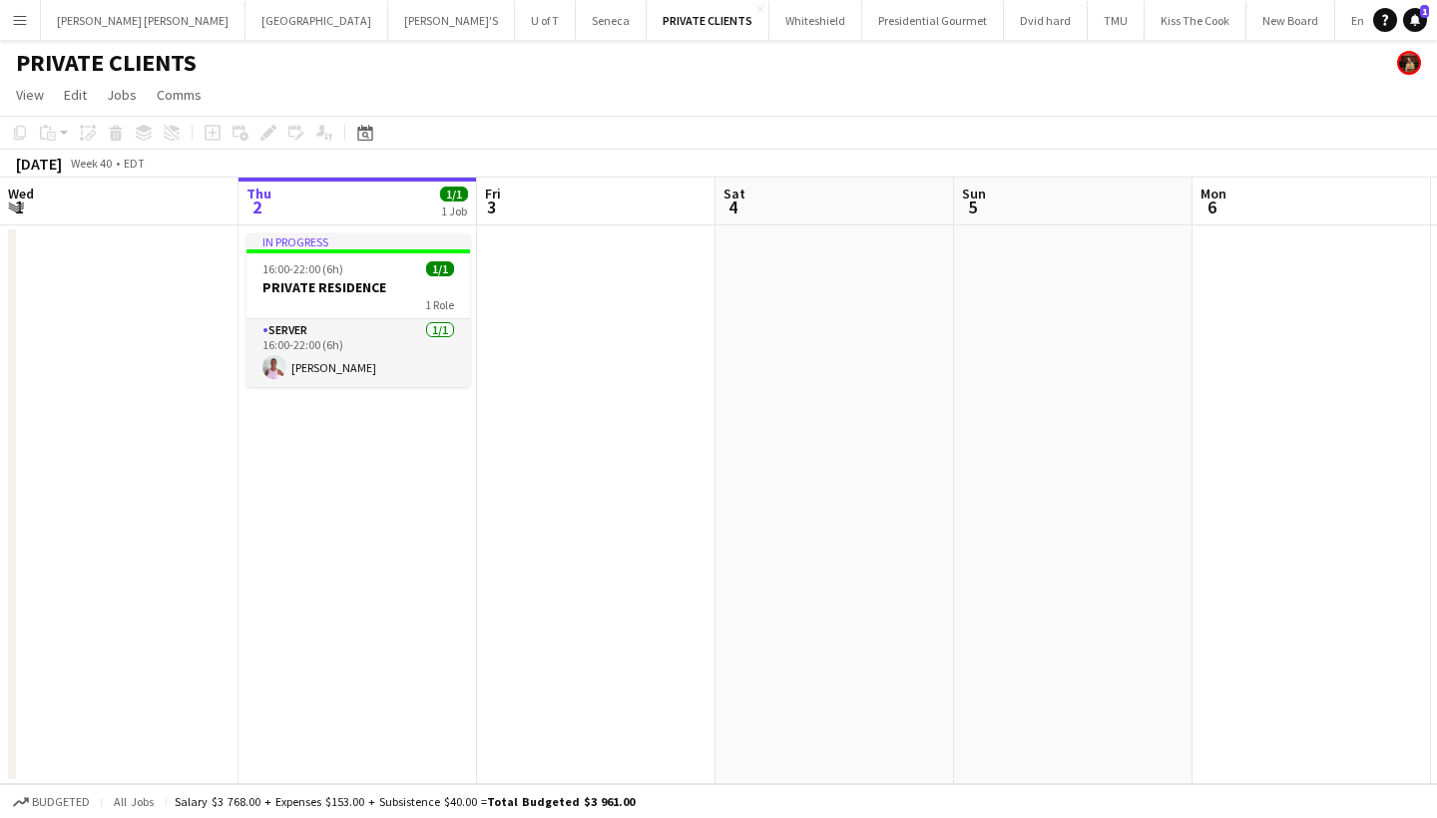
click at [321, 202] on app-board-header-date "Thu 2 1/1 1 Job" at bounding box center [357, 202] width 238 height 48
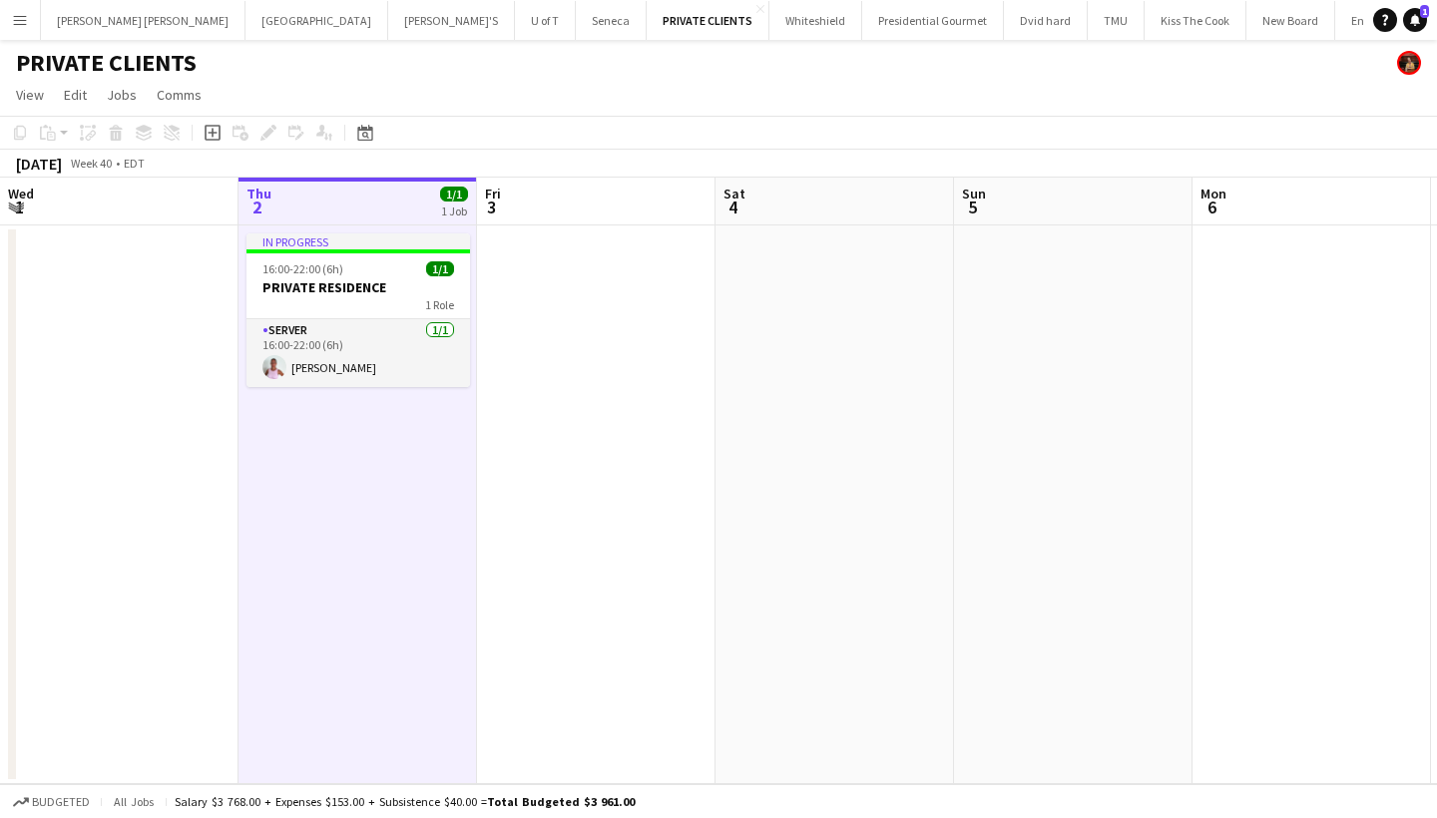
click at [375, 213] on app-board-header-date "Thu 2 1/1 1 Job" at bounding box center [357, 202] width 238 height 48
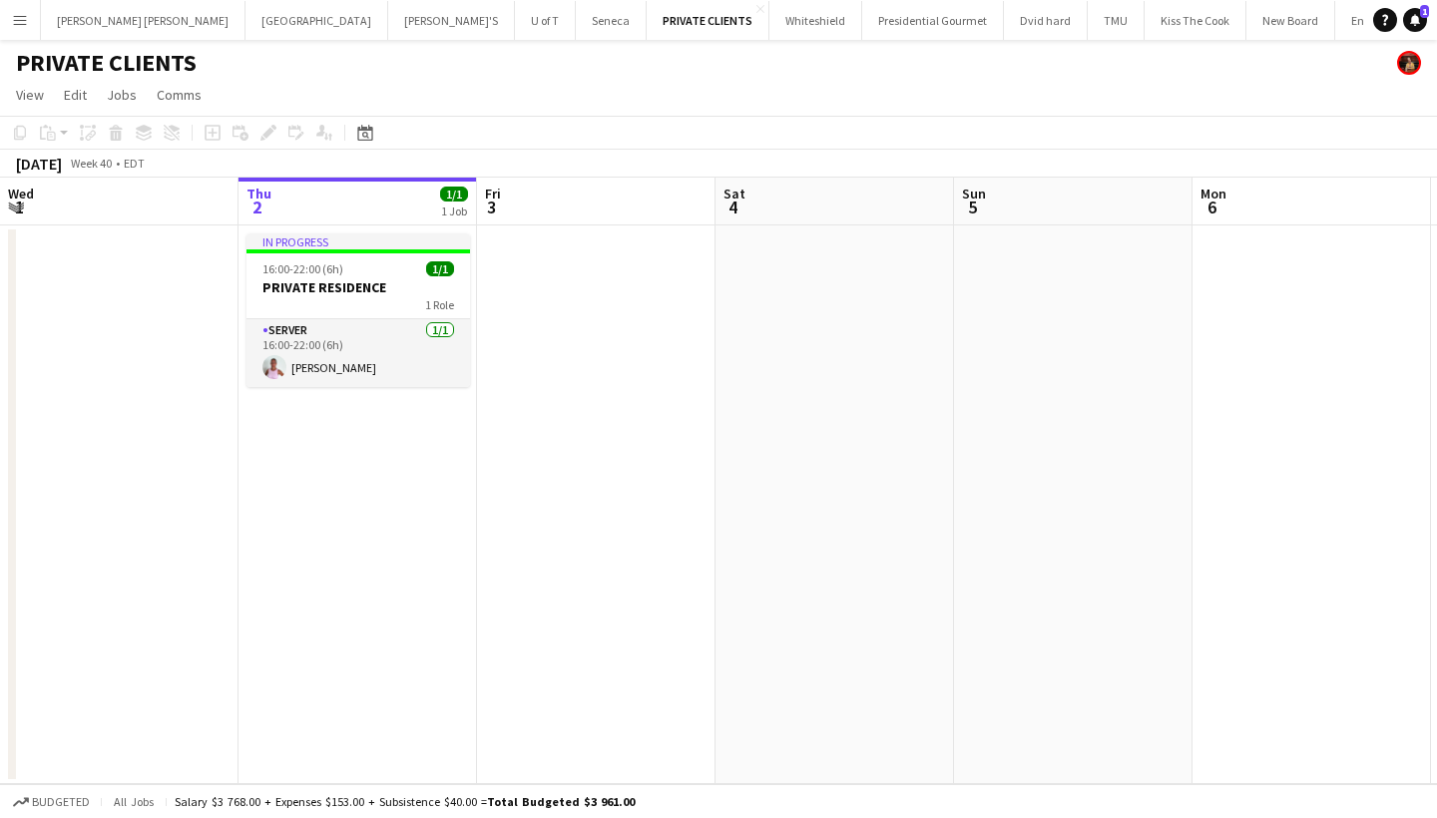
click at [15, 14] on app-icon "Menu" at bounding box center [20, 20] width 16 height 16
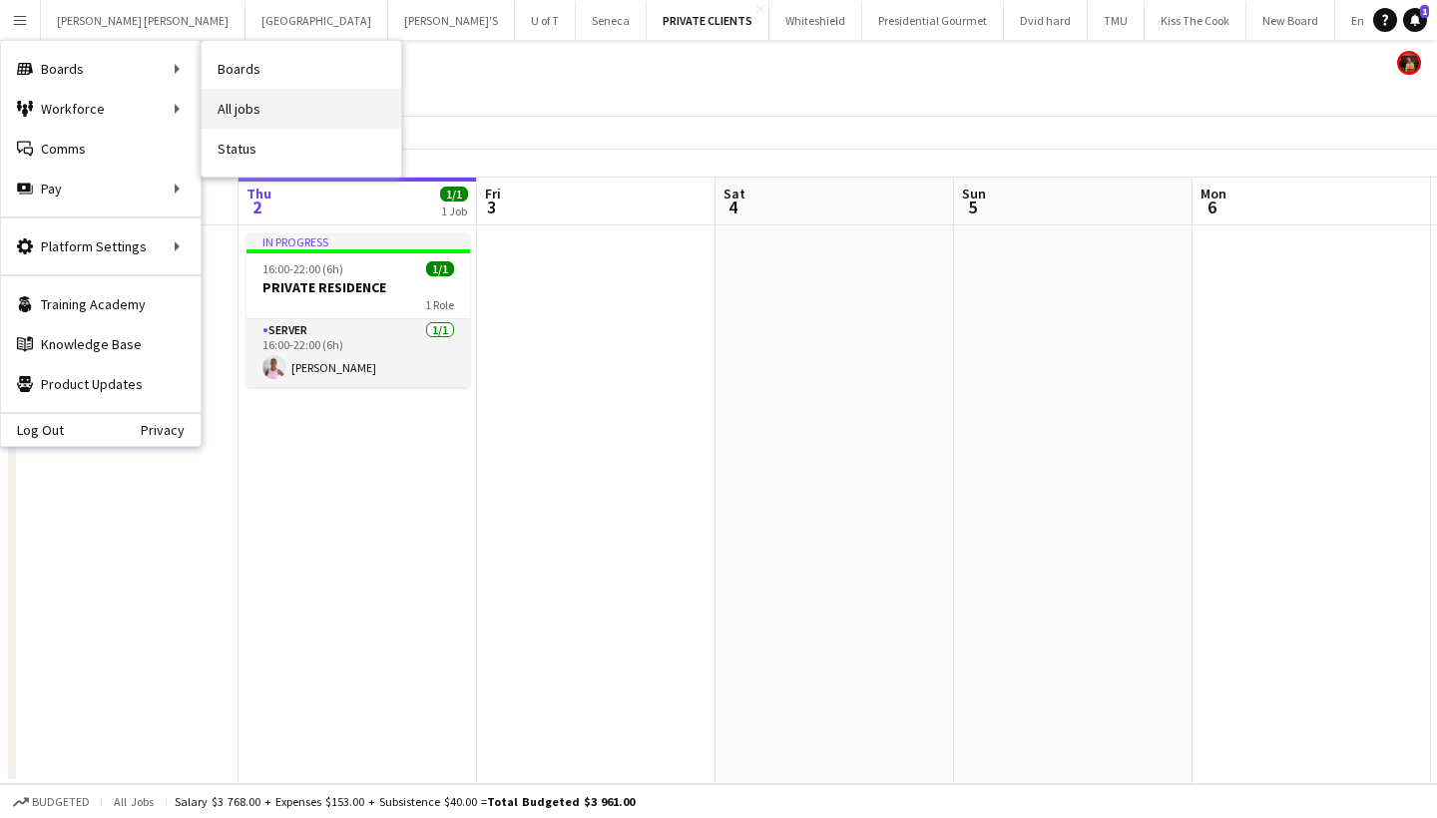
click at [272, 98] on link "All jobs" at bounding box center [302, 109] width 200 height 40
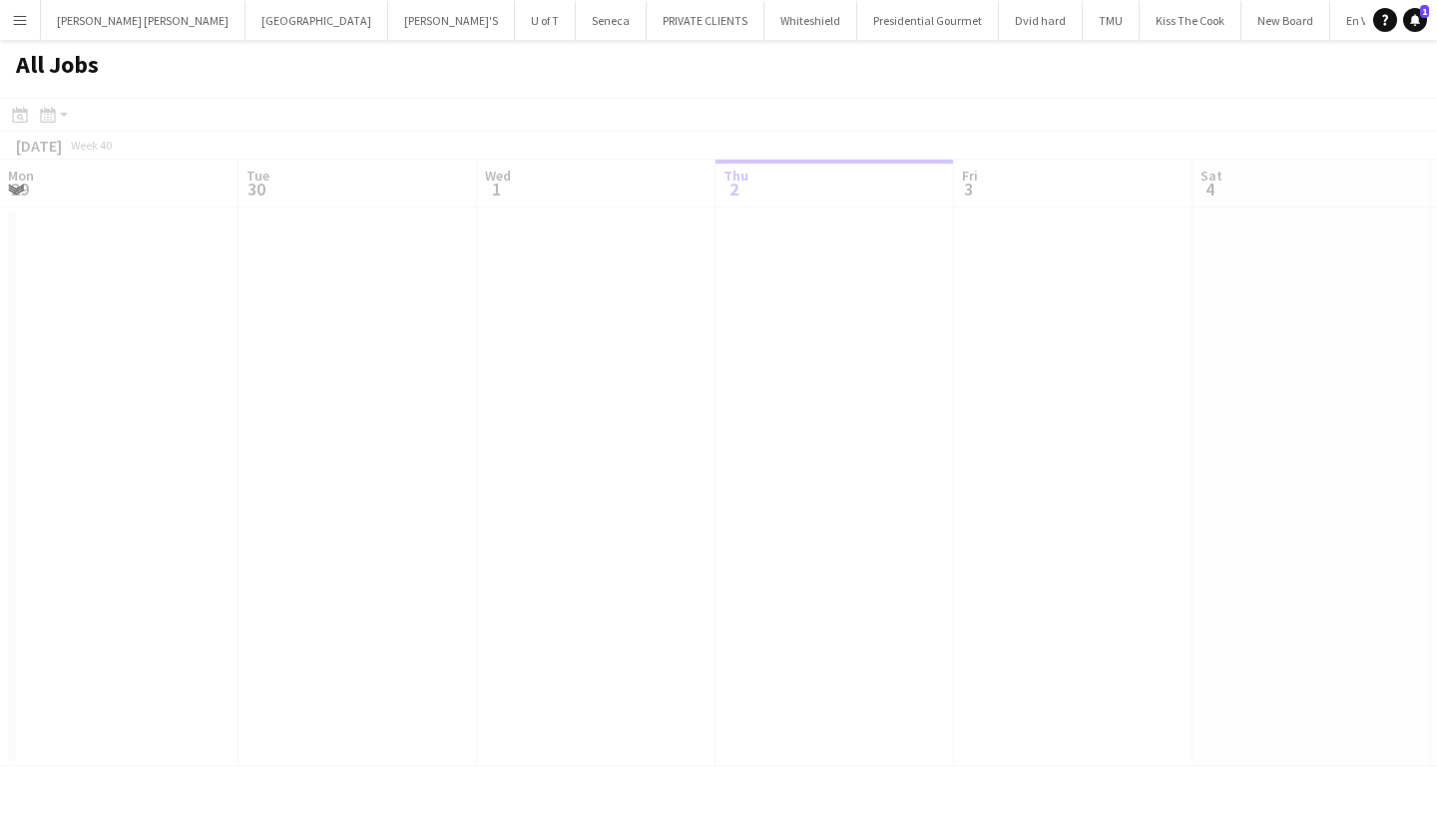
scroll to position [0, 477]
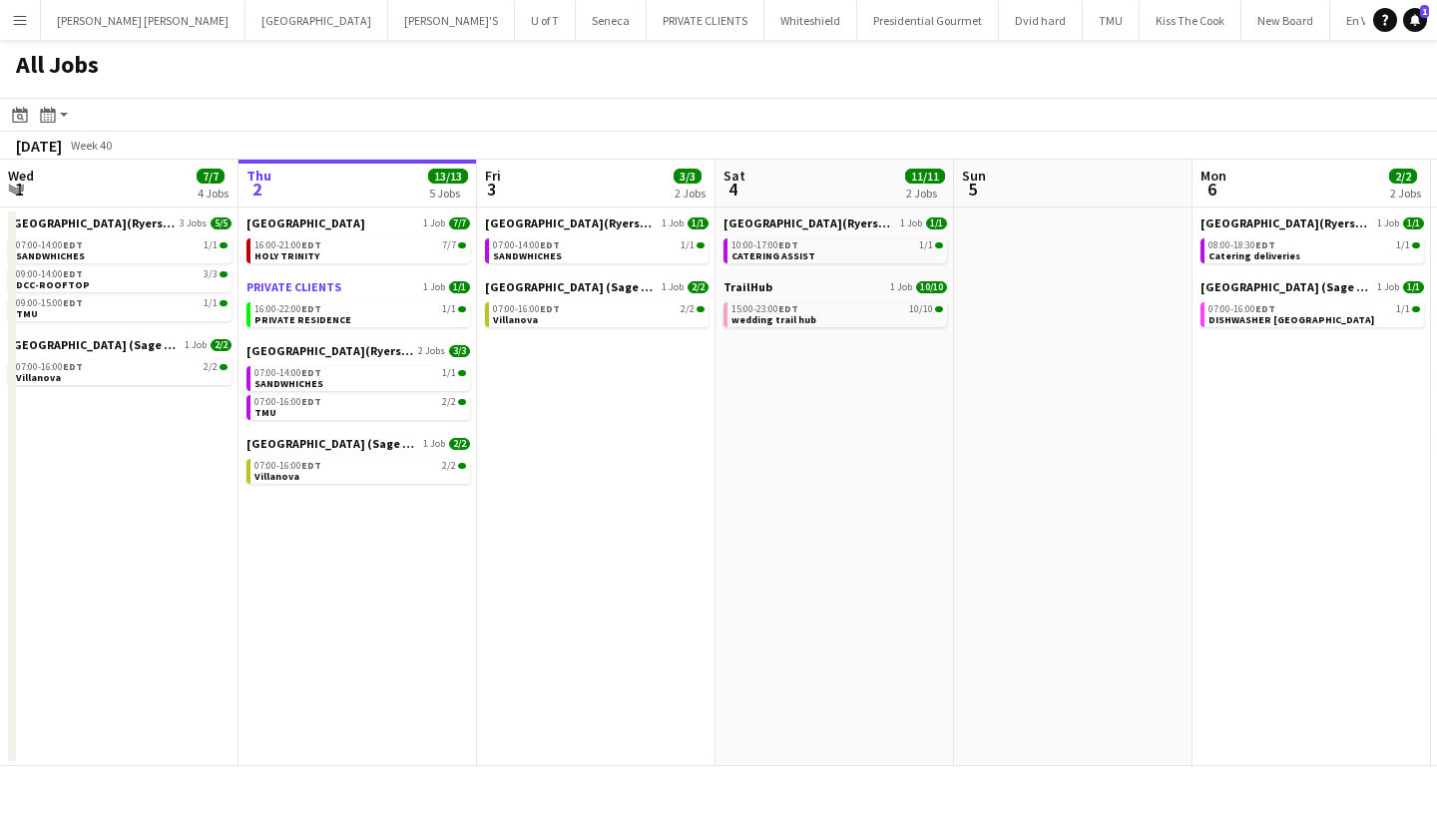
click at [346, 279] on link "PRIVATE CLIENTS 1 Job 1/1" at bounding box center [358, 286] width 224 height 15
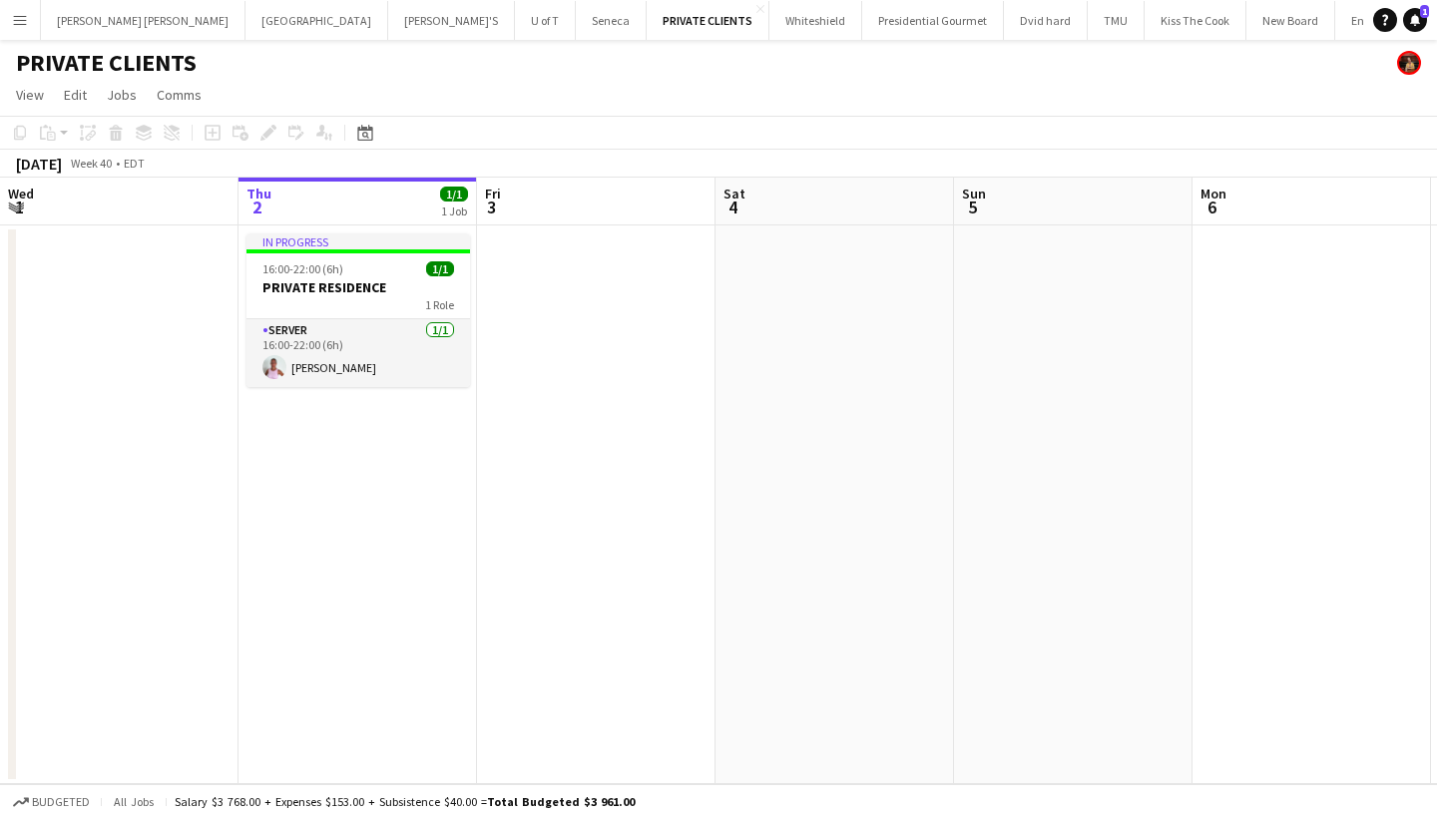
click at [332, 201] on app-board-header-date "Thu 2 1/1 1 Job" at bounding box center [357, 202] width 238 height 48
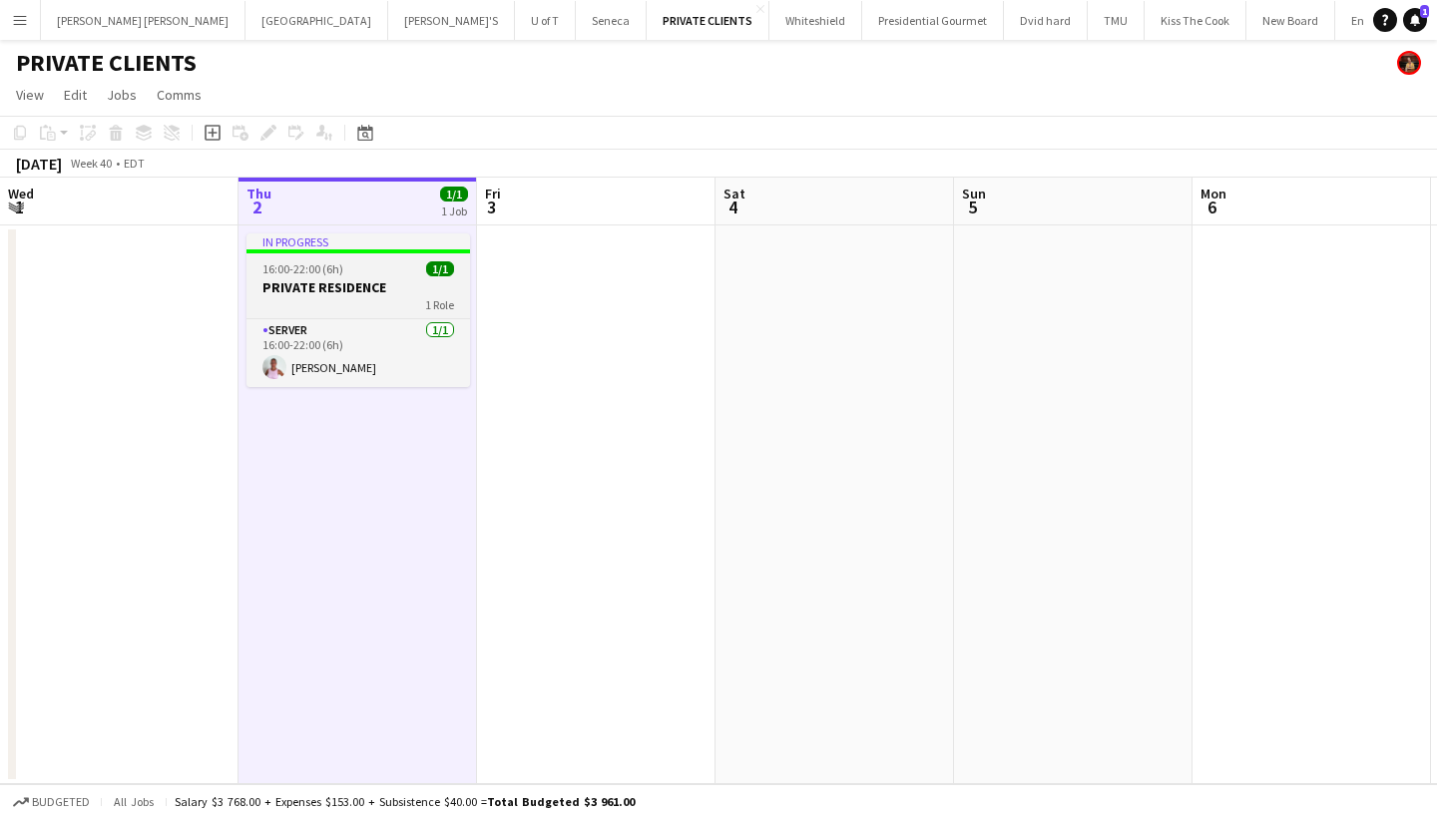
click at [322, 272] on span "16:00-22:00 (6h)" at bounding box center [302, 268] width 81 height 15
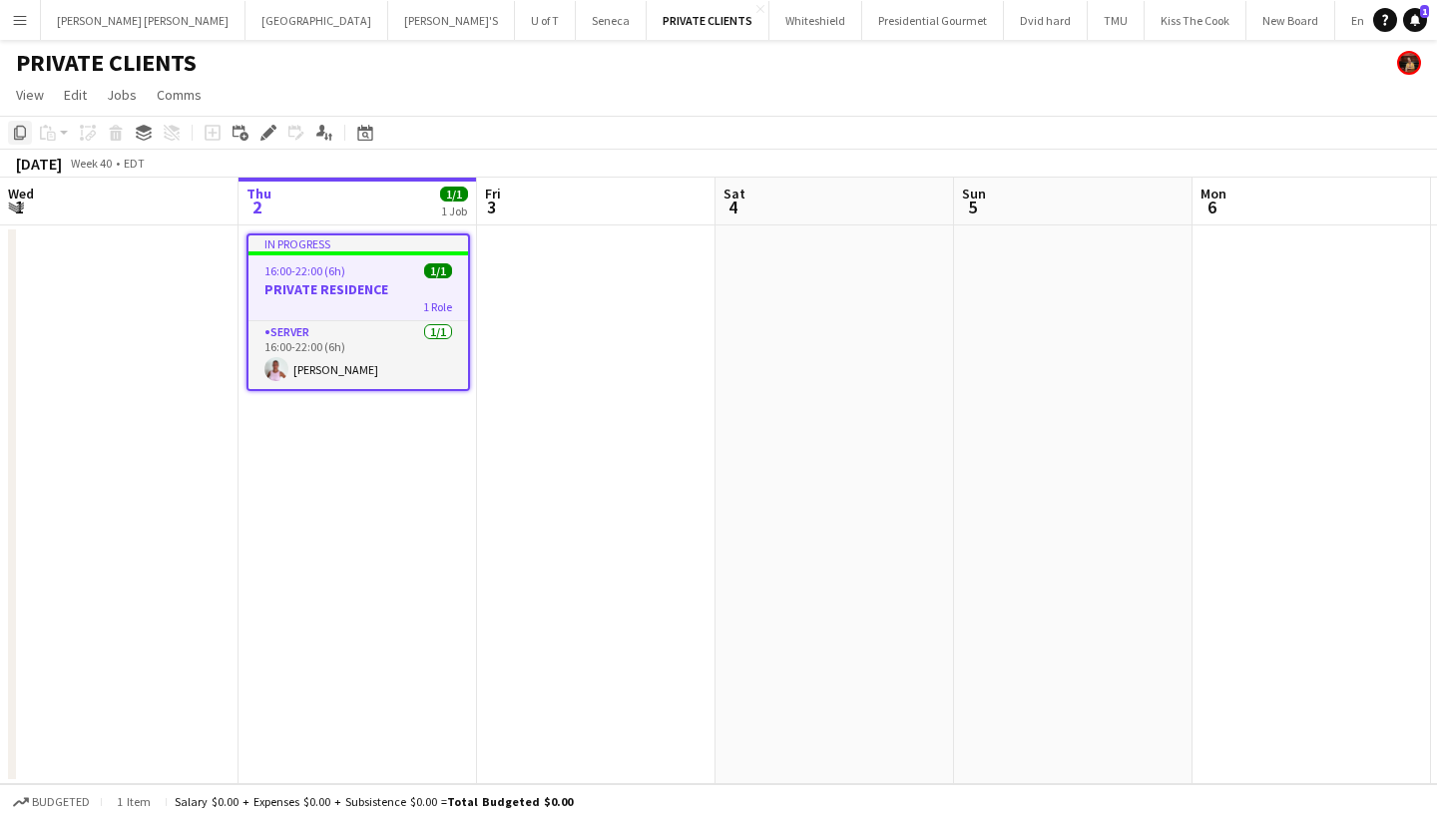
click at [24, 131] on icon "Copy" at bounding box center [20, 133] width 16 height 16
click at [380, 273] on div "16:00-22:00 (6h) 1/1" at bounding box center [358, 270] width 220 height 15
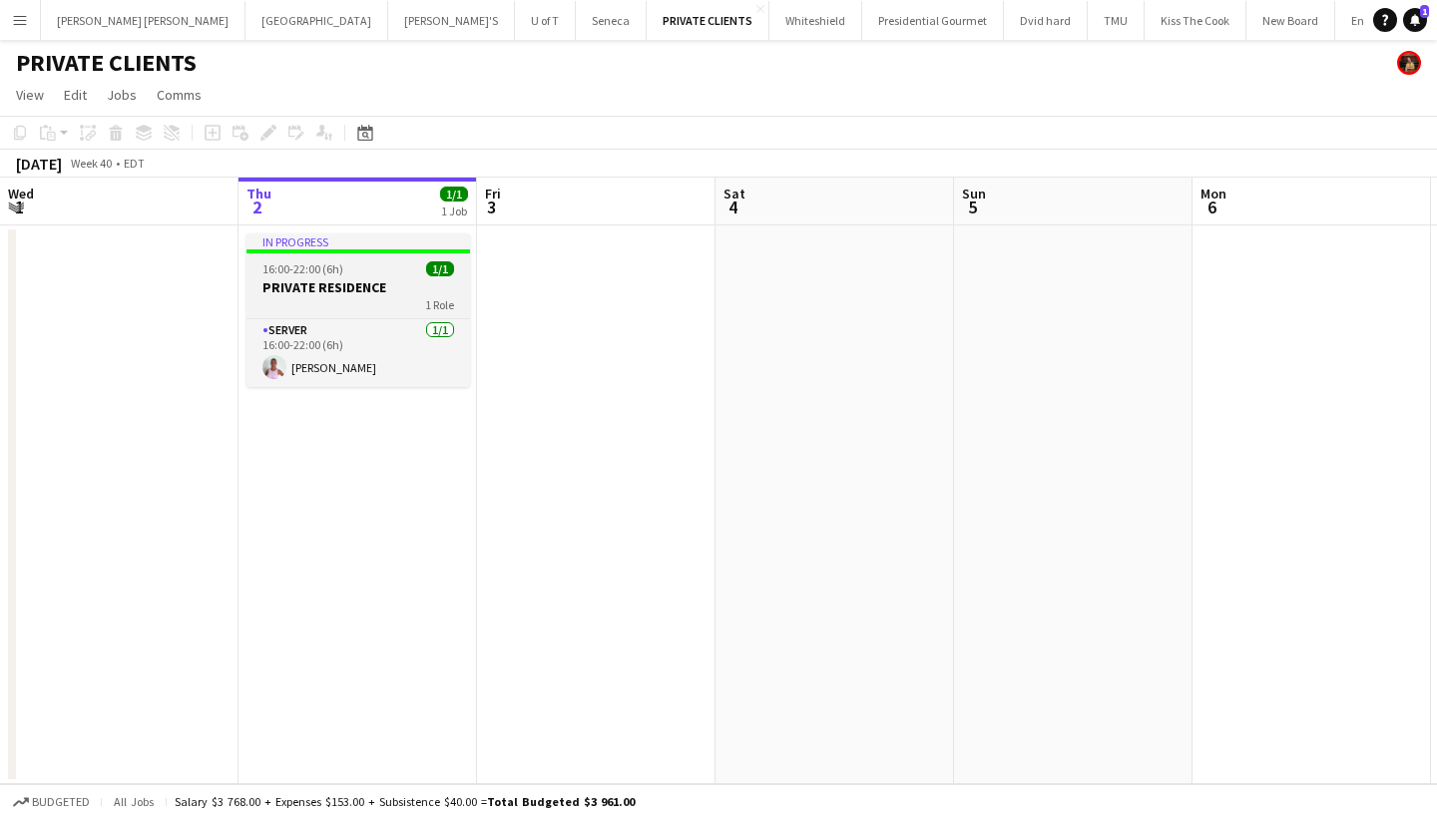
click at [380, 273] on div "16:00-22:00 (6h) 1/1" at bounding box center [358, 268] width 224 height 15
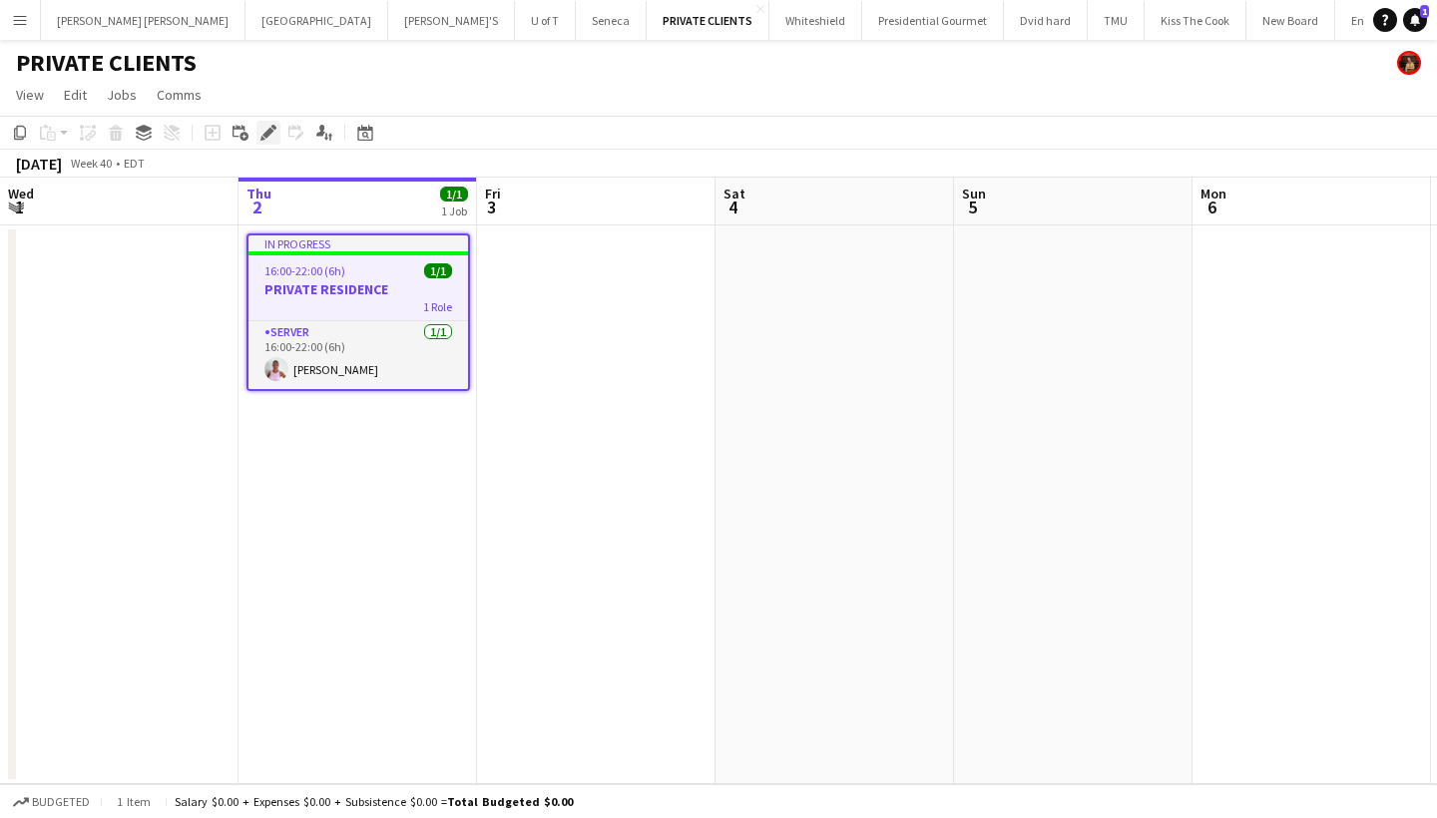
click at [271, 127] on icon at bounding box center [273, 127] width 5 height 5
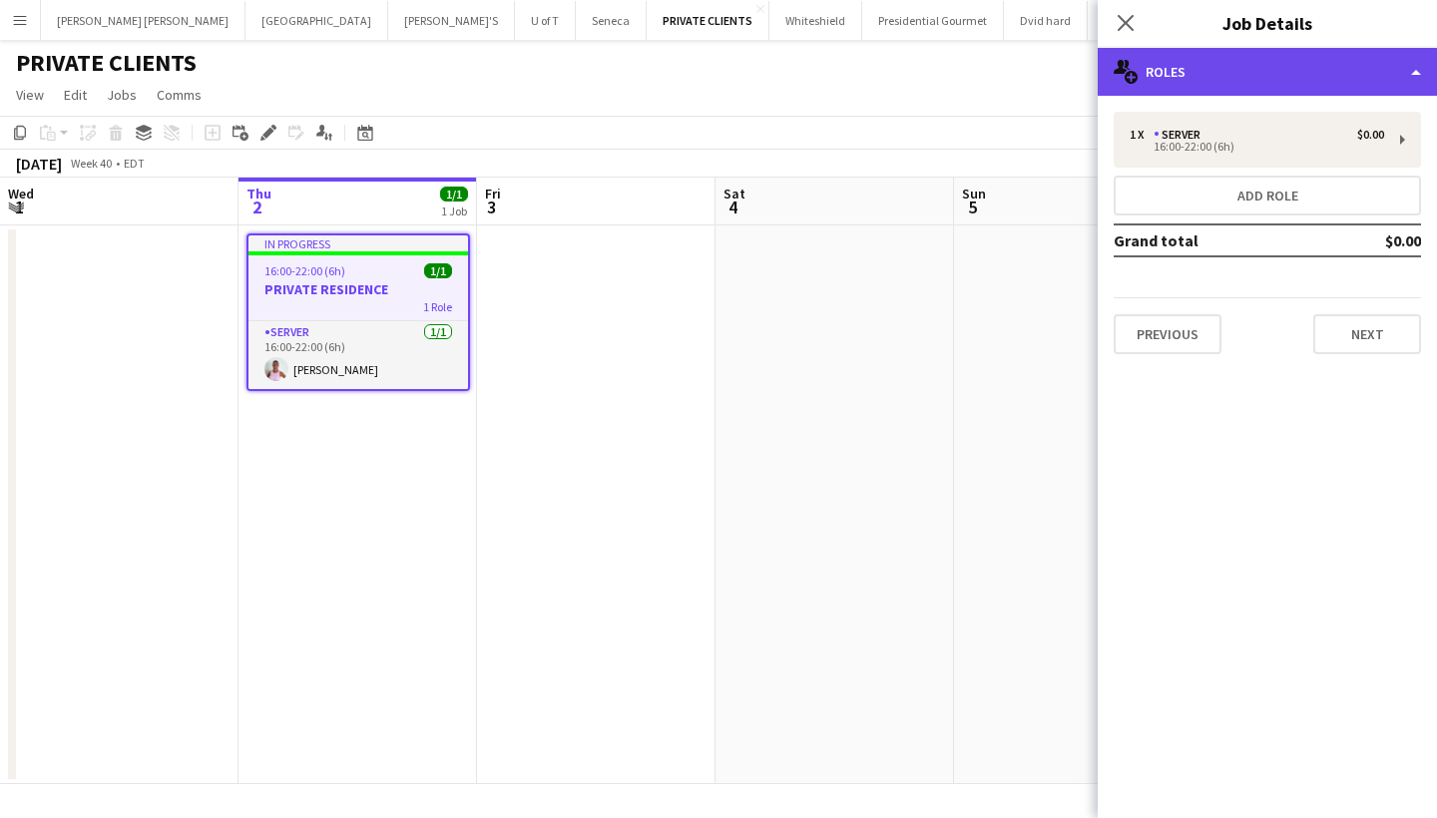
click at [1120, 61] on icon at bounding box center [1120, 67] width 13 height 14
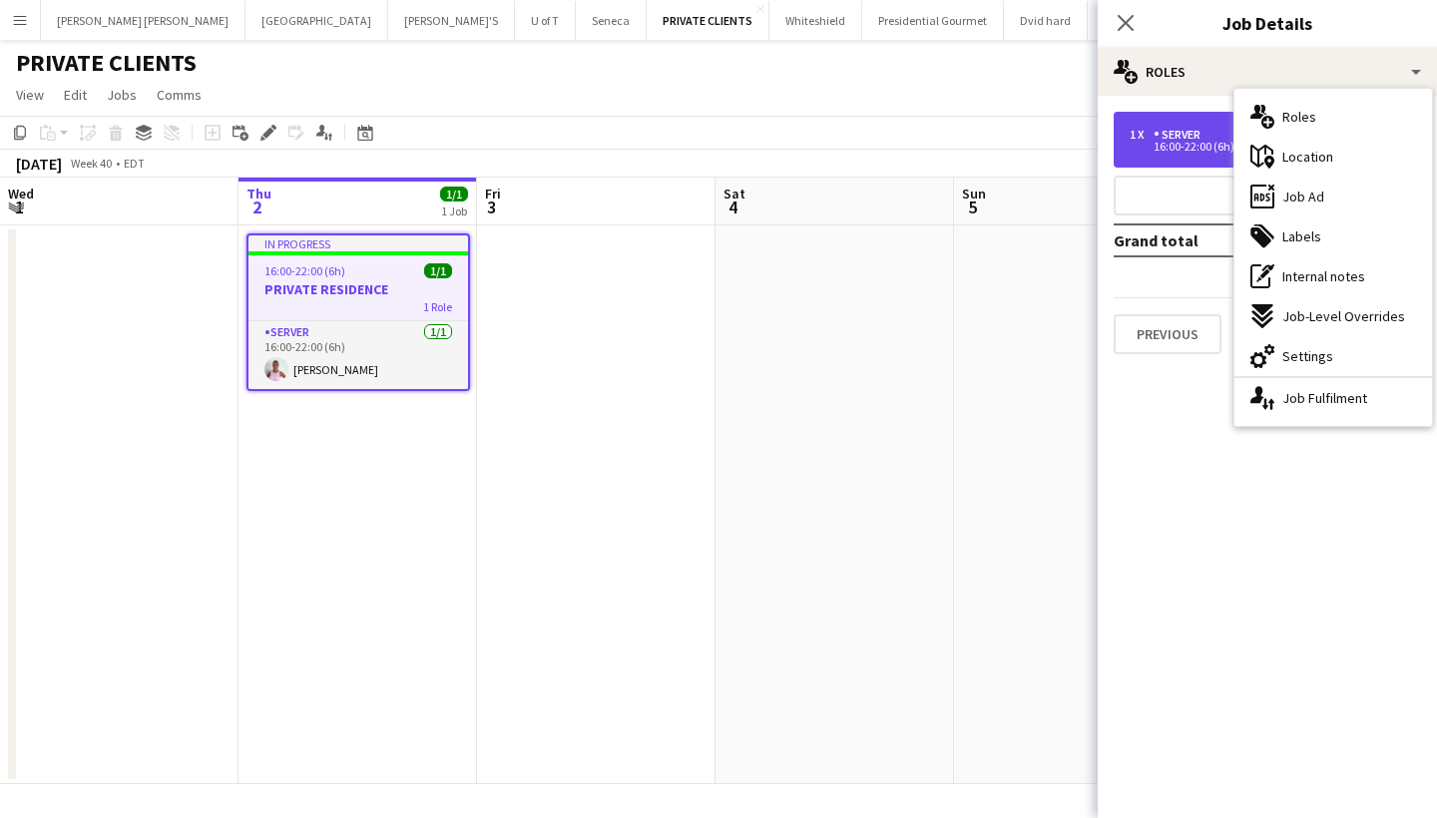
click at [1126, 135] on div "1 x SERVER $0.00 16:00-22:00 (6h)" at bounding box center [1267, 140] width 307 height 56
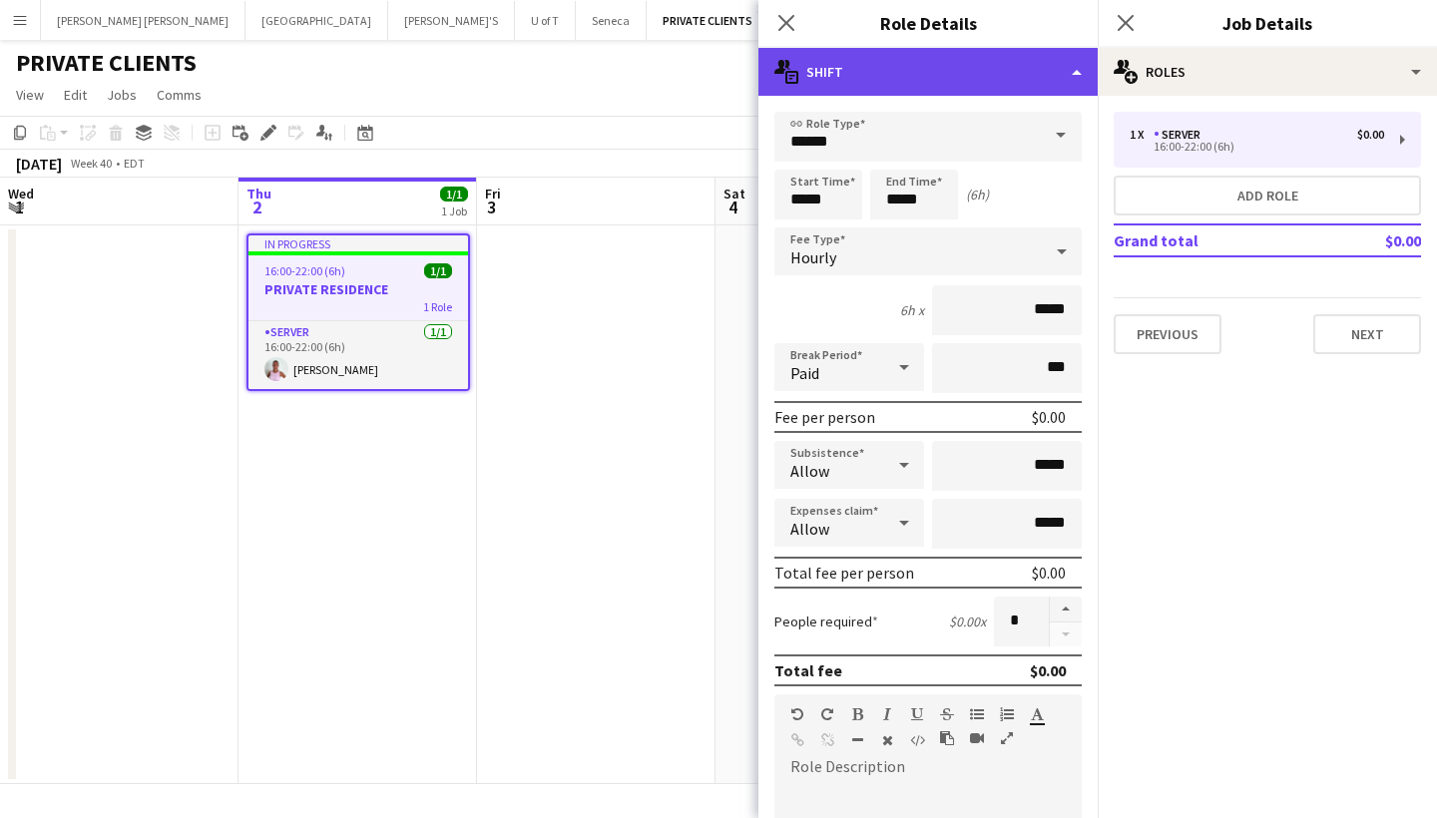
click at [778, 66] on icon "multiple-actions-text" at bounding box center [786, 72] width 24 height 24
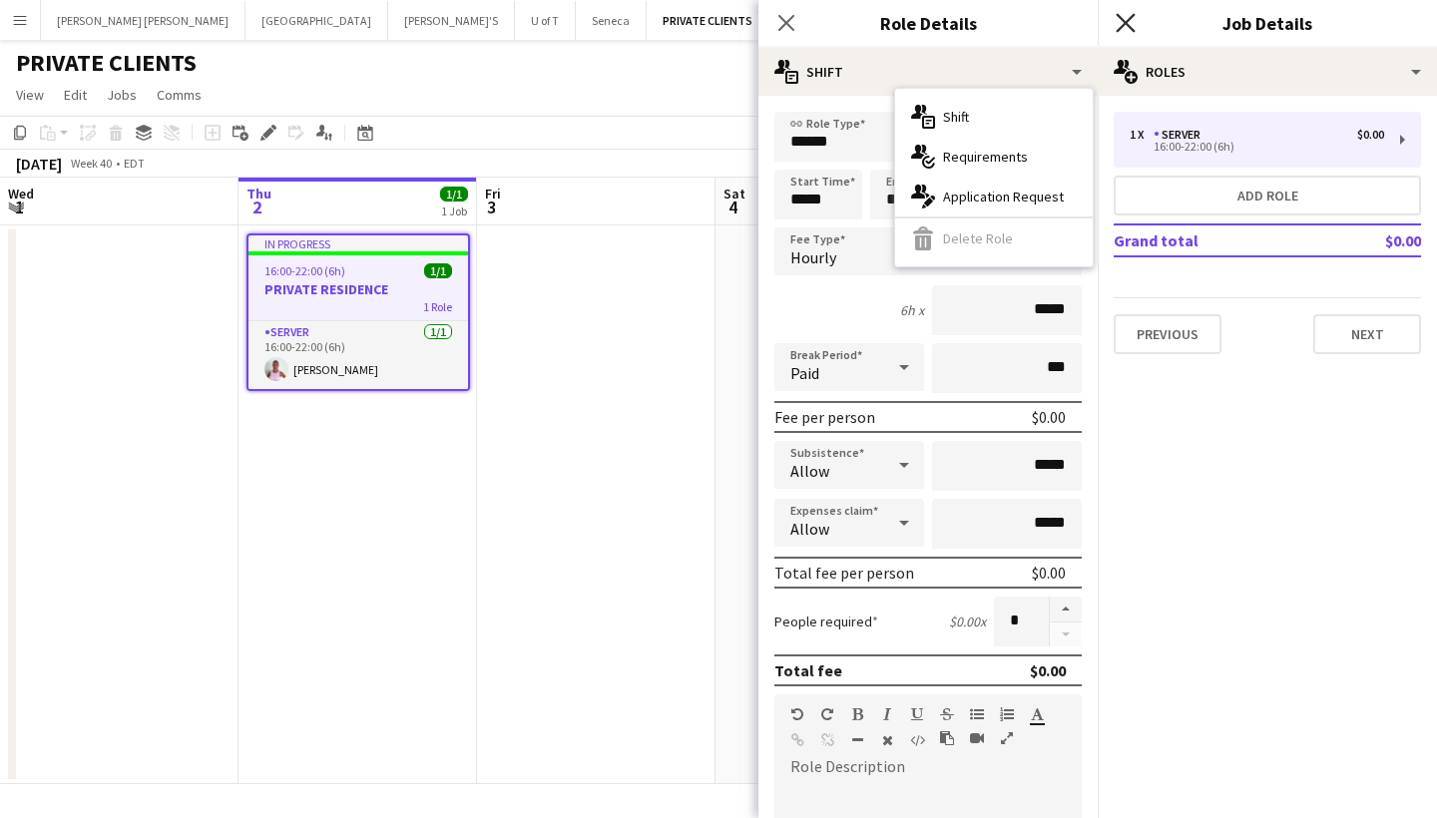
click at [1127, 16] on icon "Close pop-in" at bounding box center [1125, 22] width 19 height 19
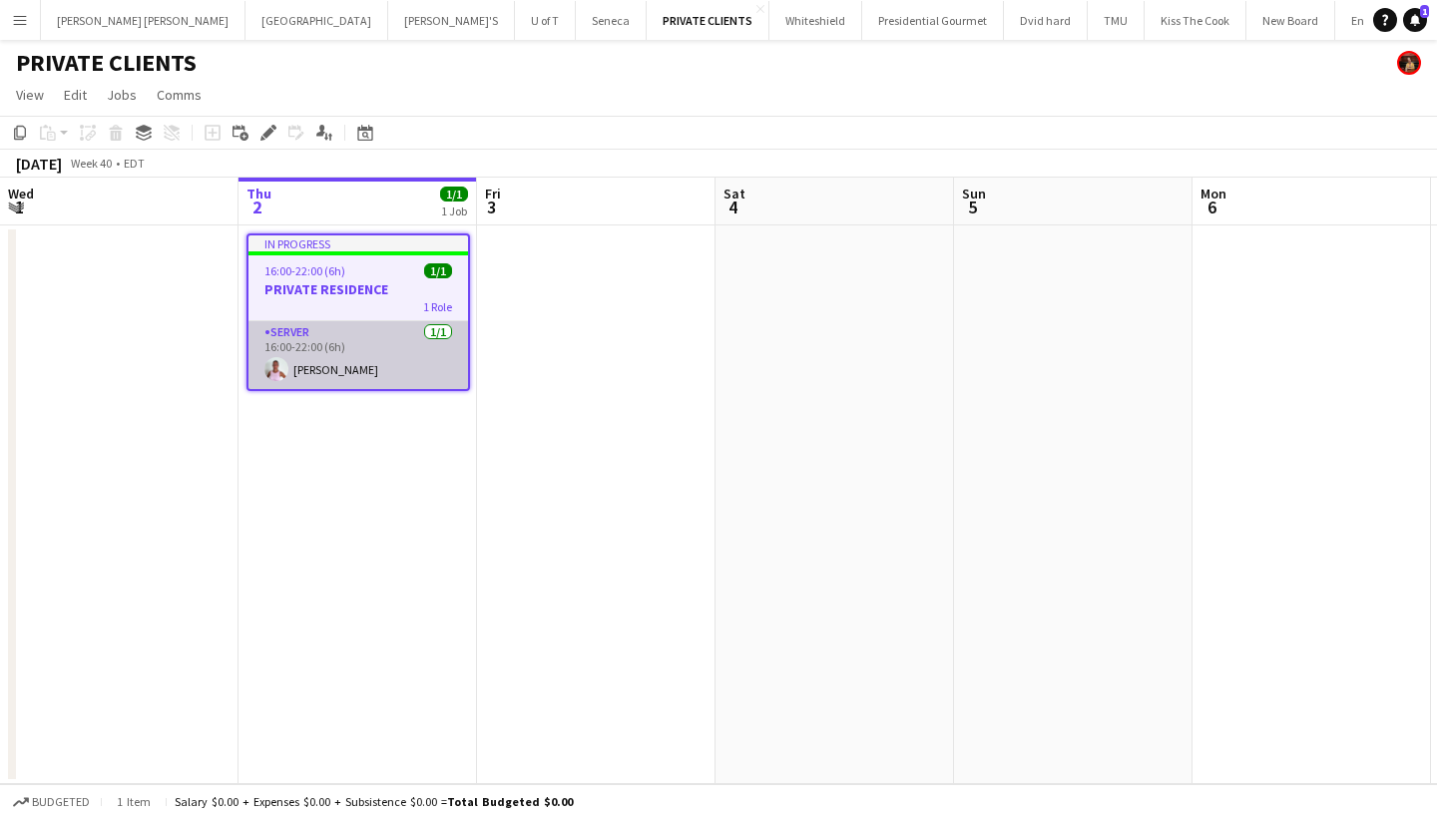
click at [347, 366] on app-card-role "SERVER [DATE] 16:00-22:00 (6h) [PERSON_NAME]" at bounding box center [358, 355] width 220 height 68
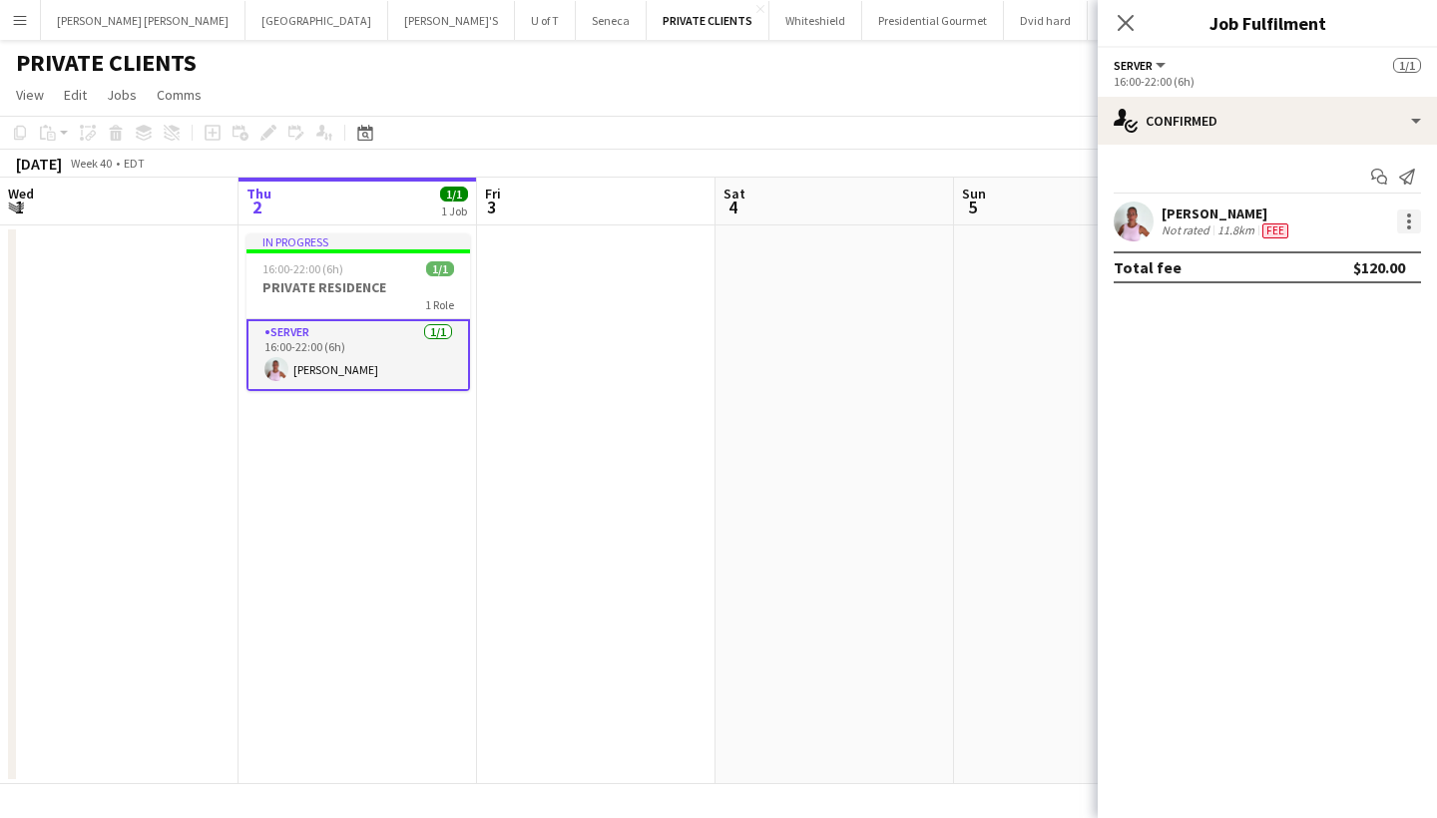
click at [1404, 224] on div at bounding box center [1409, 222] width 24 height 24
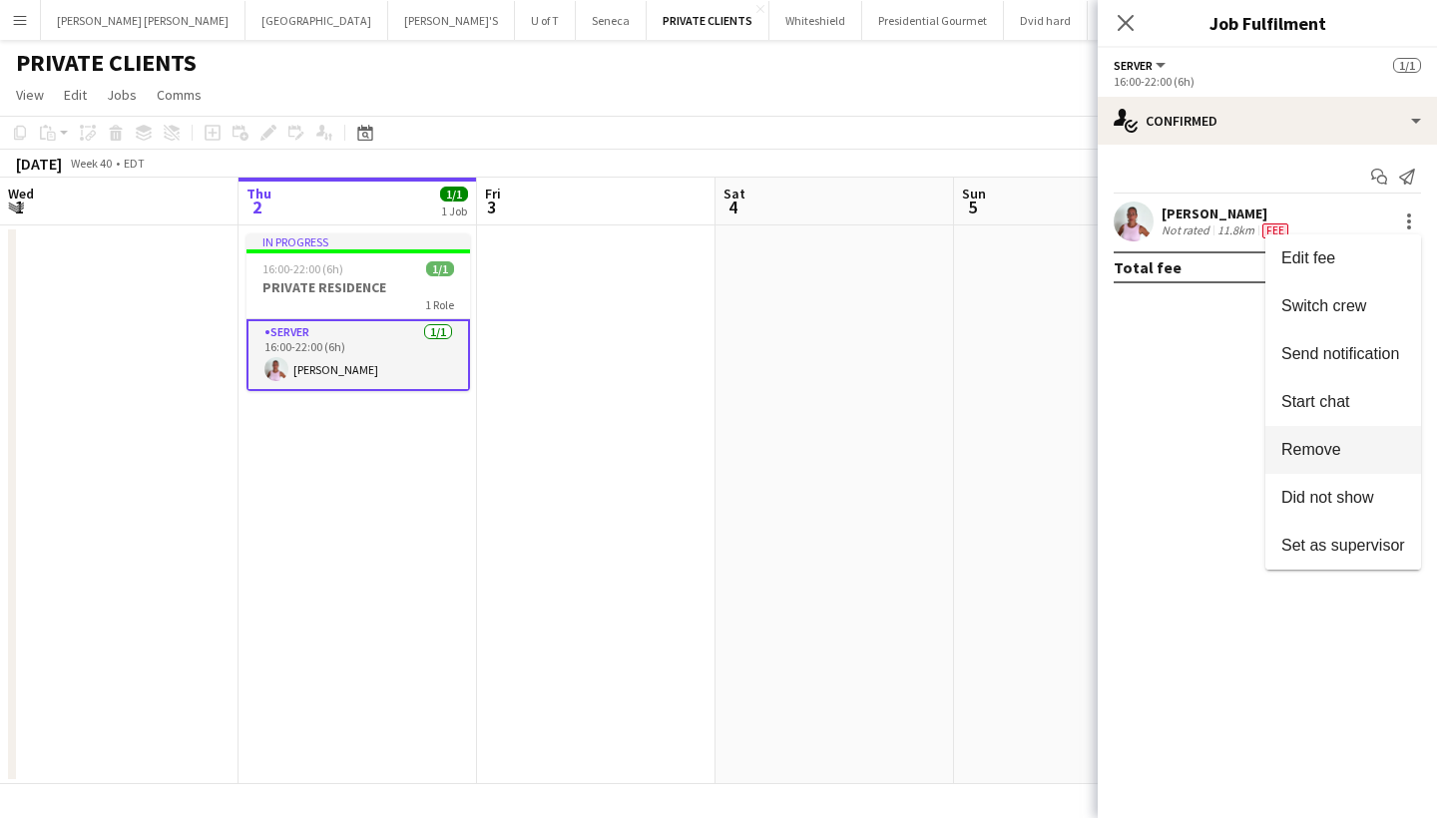
click at [1341, 457] on span "Remove" at bounding box center [1311, 449] width 60 height 17
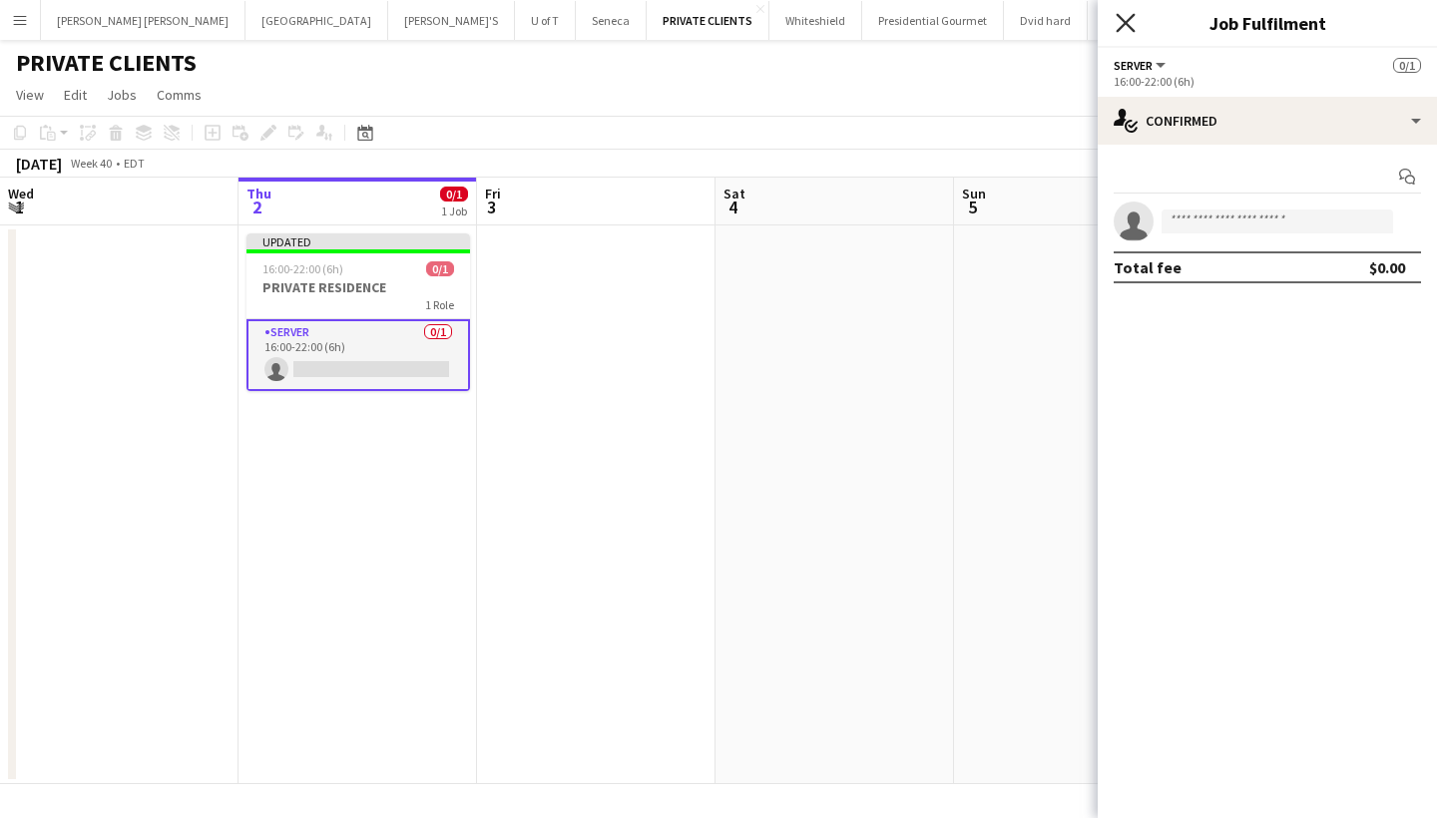
click at [1125, 19] on icon "Close pop-in" at bounding box center [1125, 22] width 19 height 19
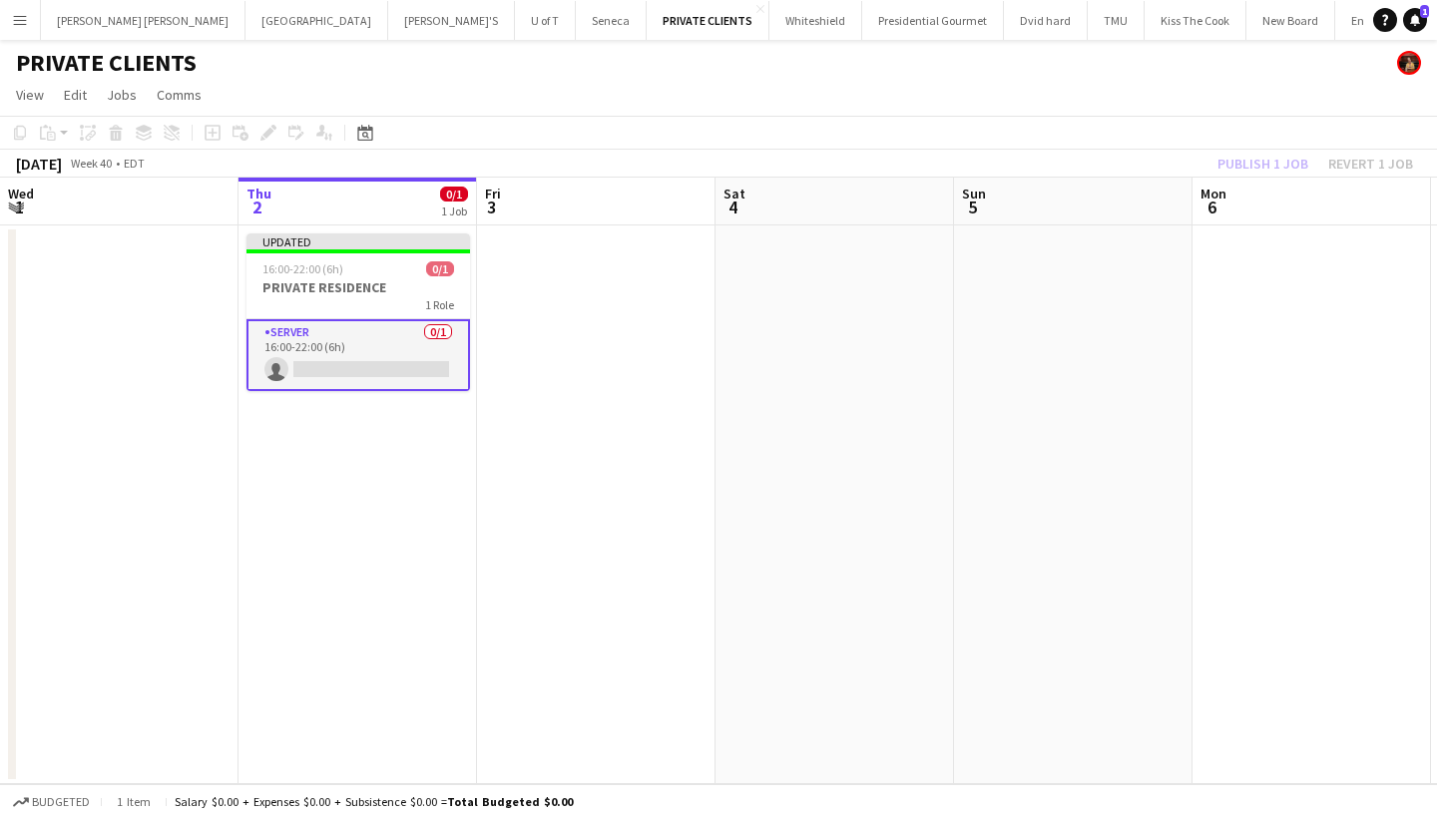
click at [379, 212] on app-board-header-date "Thu 2 0/1 1 Job" at bounding box center [357, 202] width 238 height 48
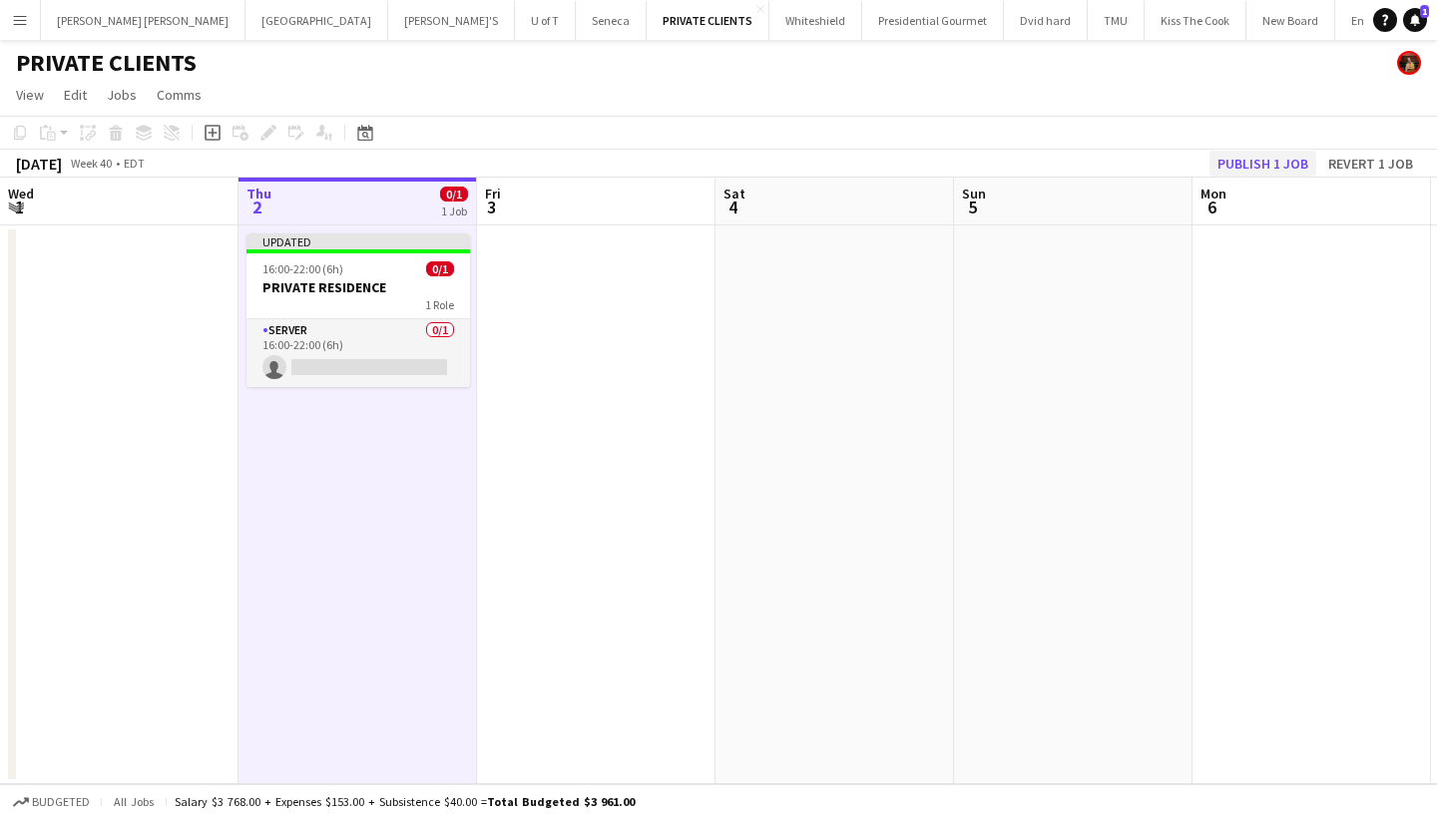
click at [1269, 155] on button "Publish 1 job" at bounding box center [1262, 164] width 107 height 26
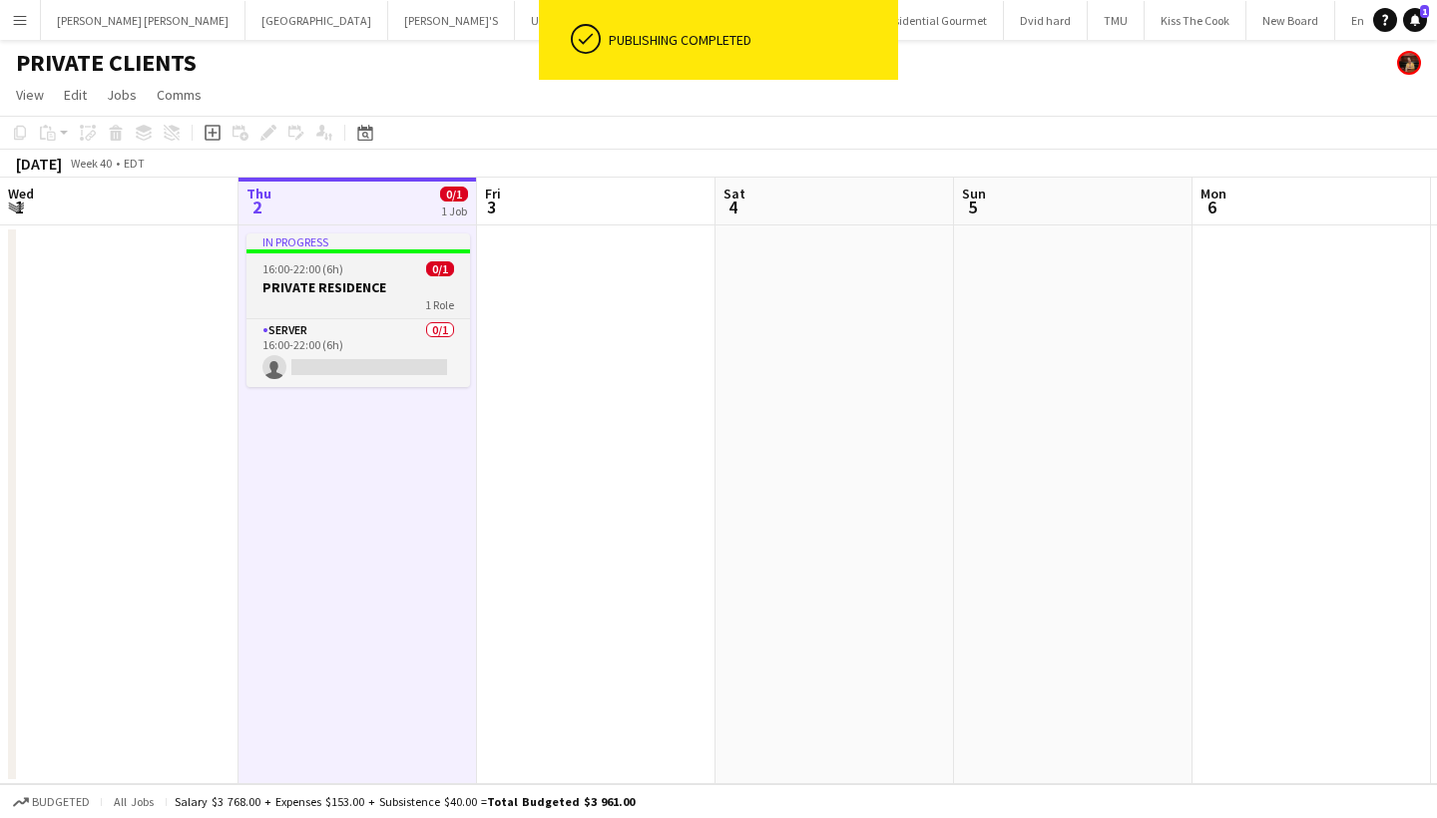
click at [355, 282] on h3 "PRIVATE RESIDENCE" at bounding box center [358, 287] width 224 height 18
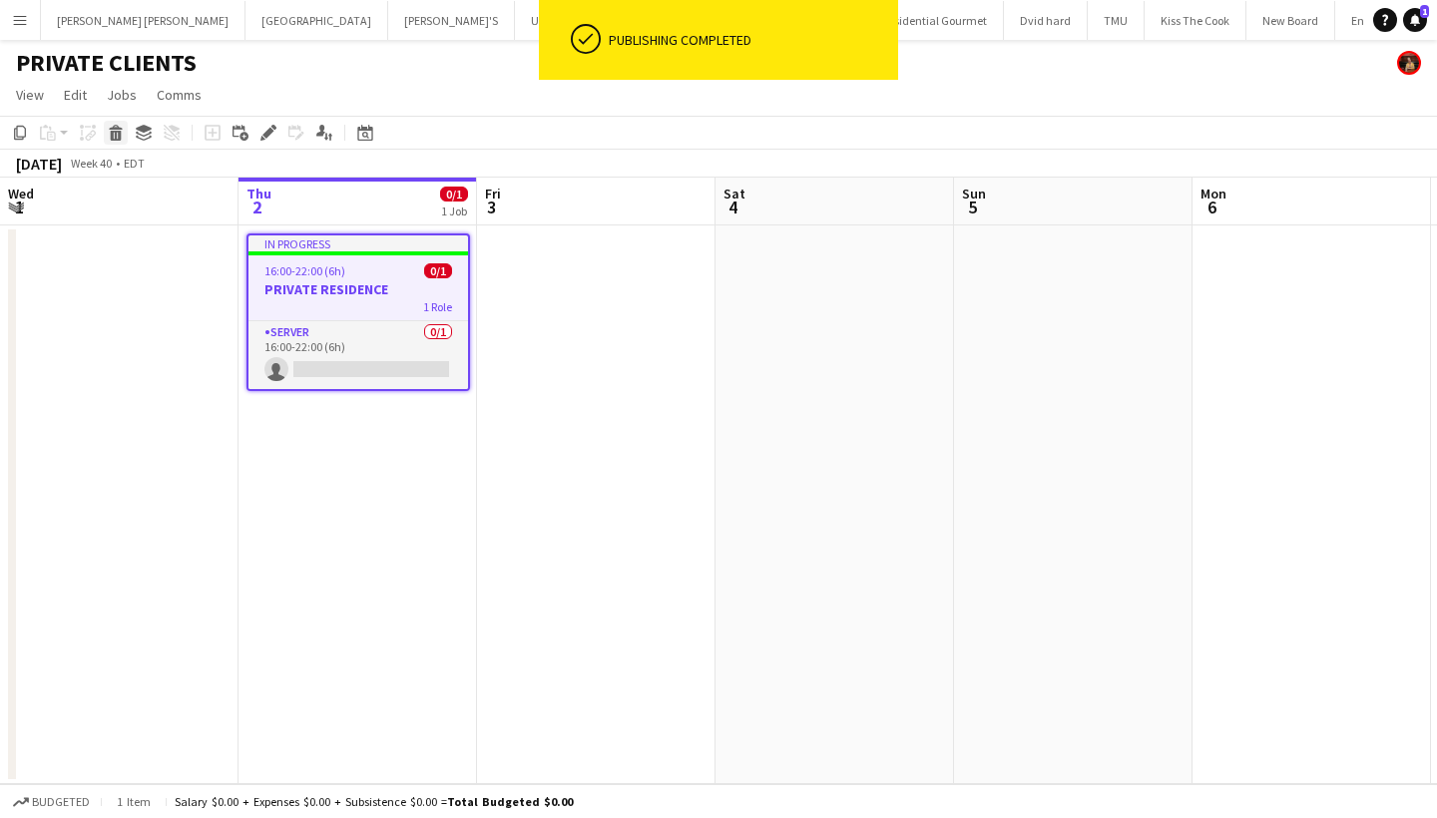
click at [112, 129] on icon at bounding box center [115, 127] width 13 height 5
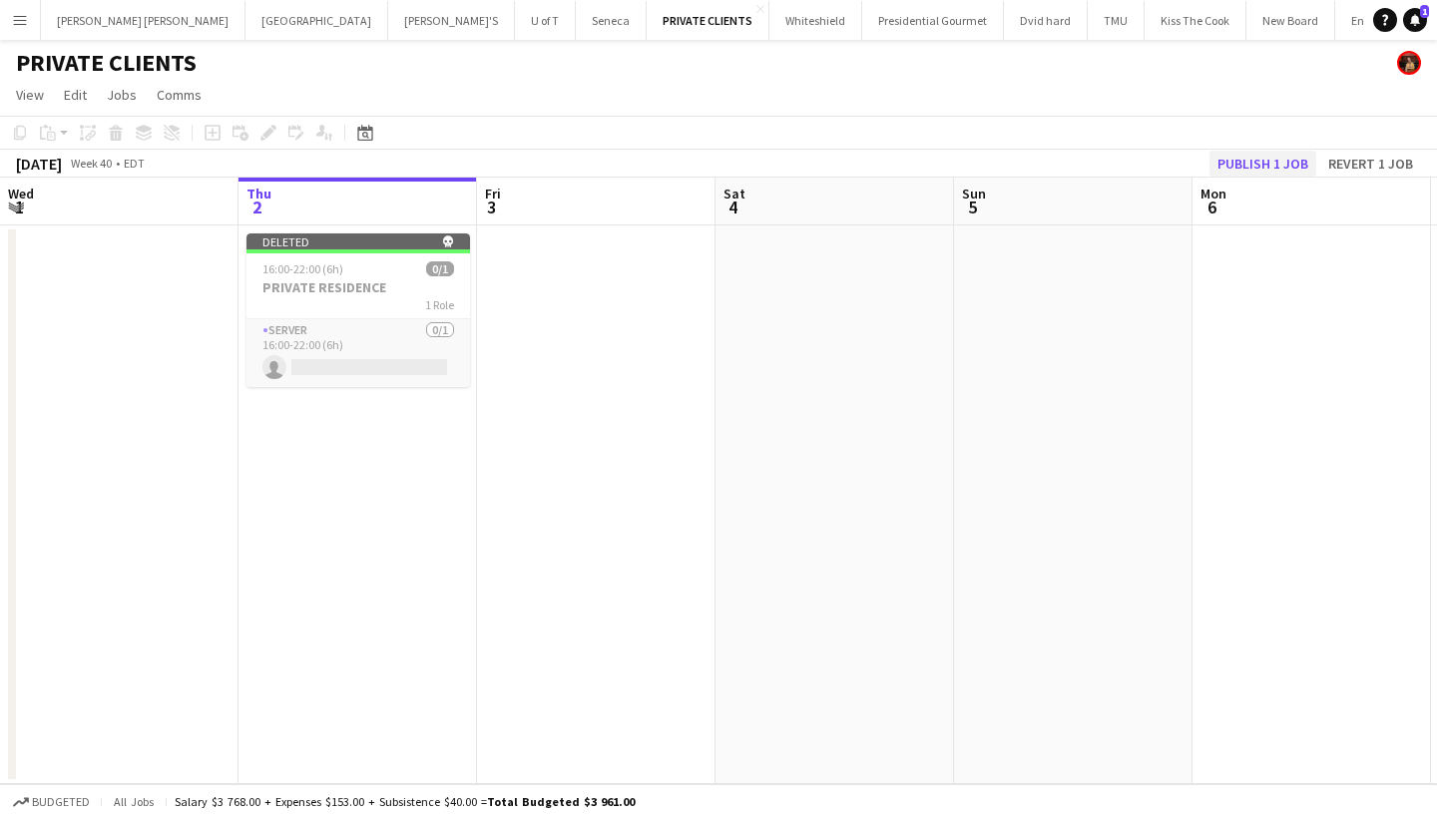
click at [1269, 158] on button "Publish 1 job" at bounding box center [1262, 164] width 107 height 26
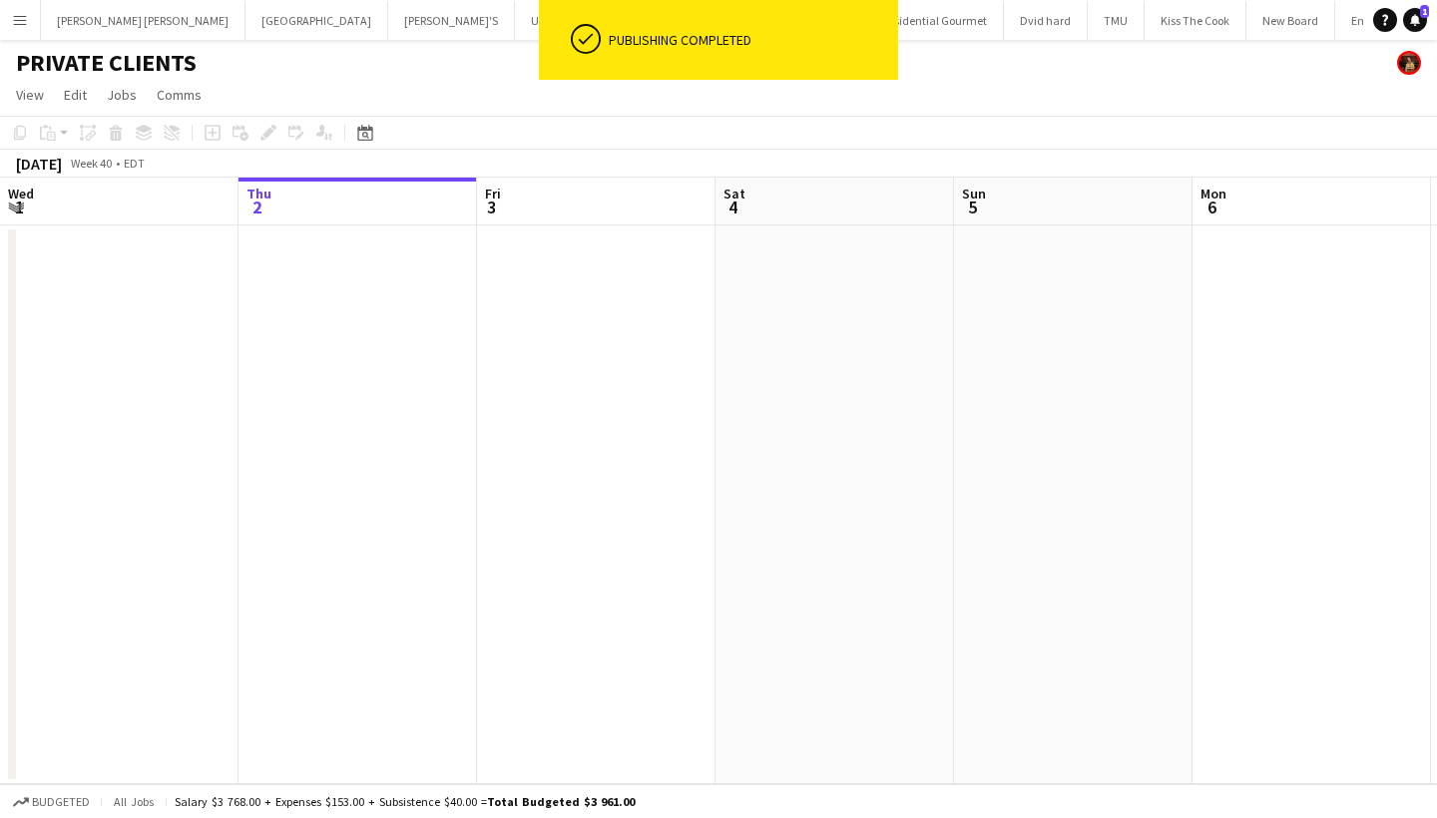
click at [27, 16] on app-icon "Menu" at bounding box center [20, 20] width 16 height 16
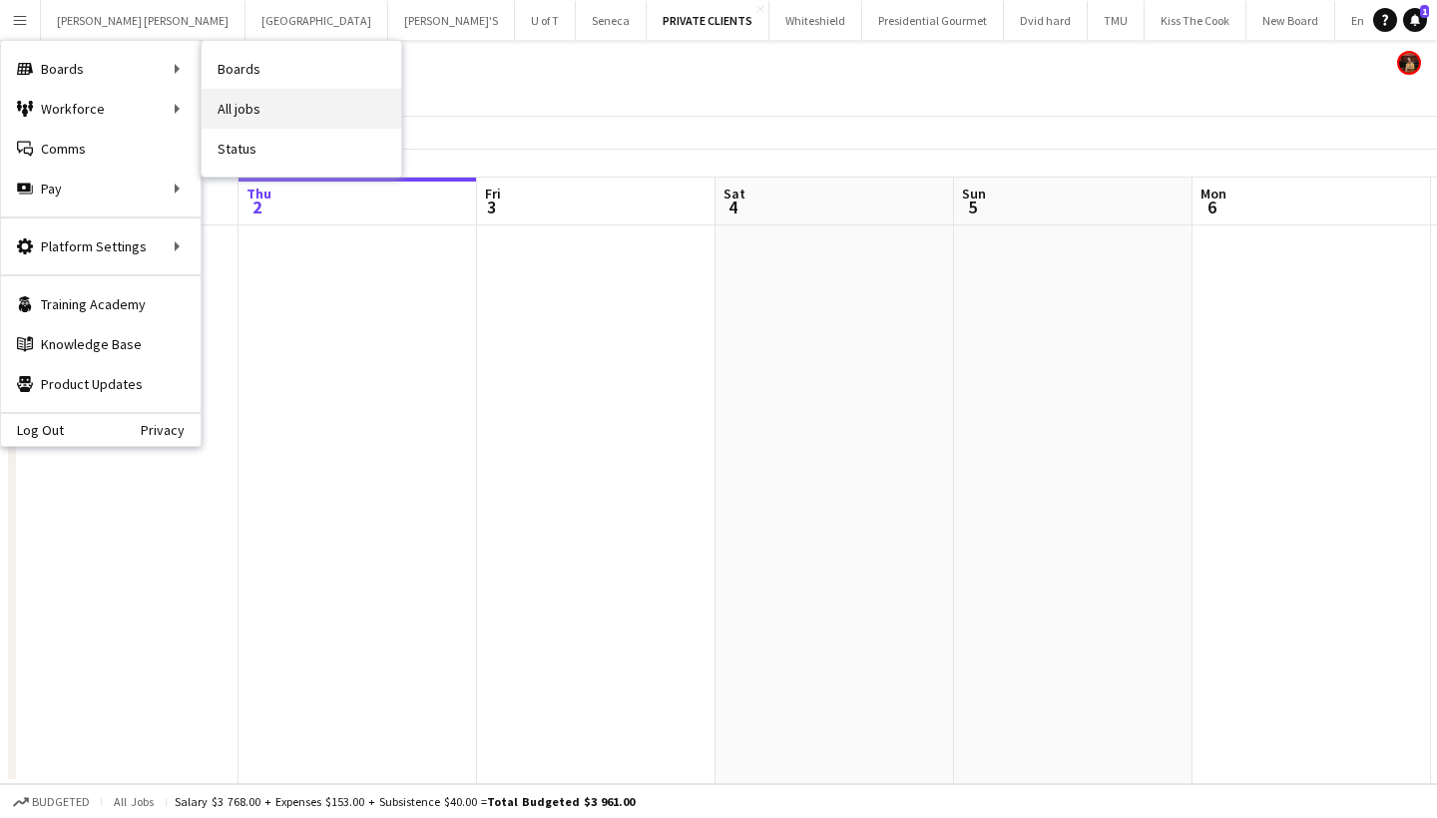
click at [255, 103] on link "All jobs" at bounding box center [302, 109] width 200 height 40
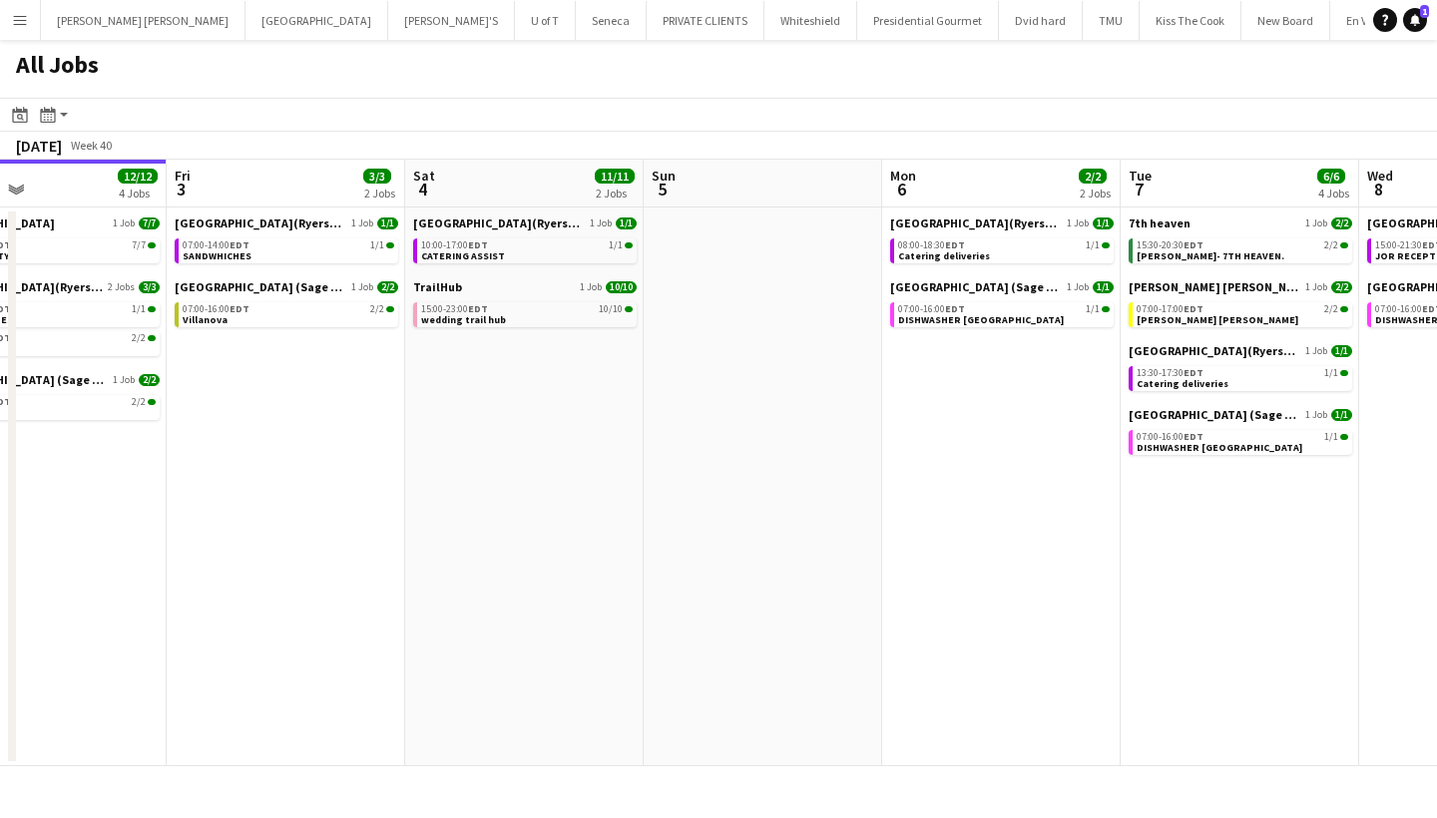
scroll to position [0, 785]
